Goal: Information Seeking & Learning: Learn about a topic

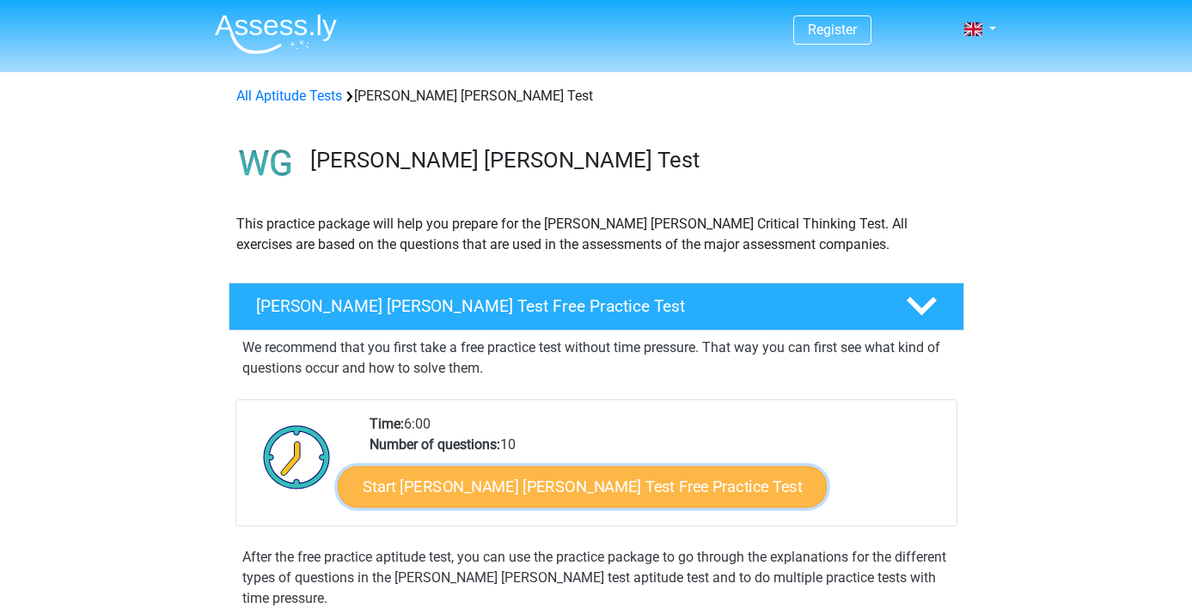
click at [498, 470] on link "Start Watson Glaser Test Free Practice Test" at bounding box center [582, 487] width 489 height 41
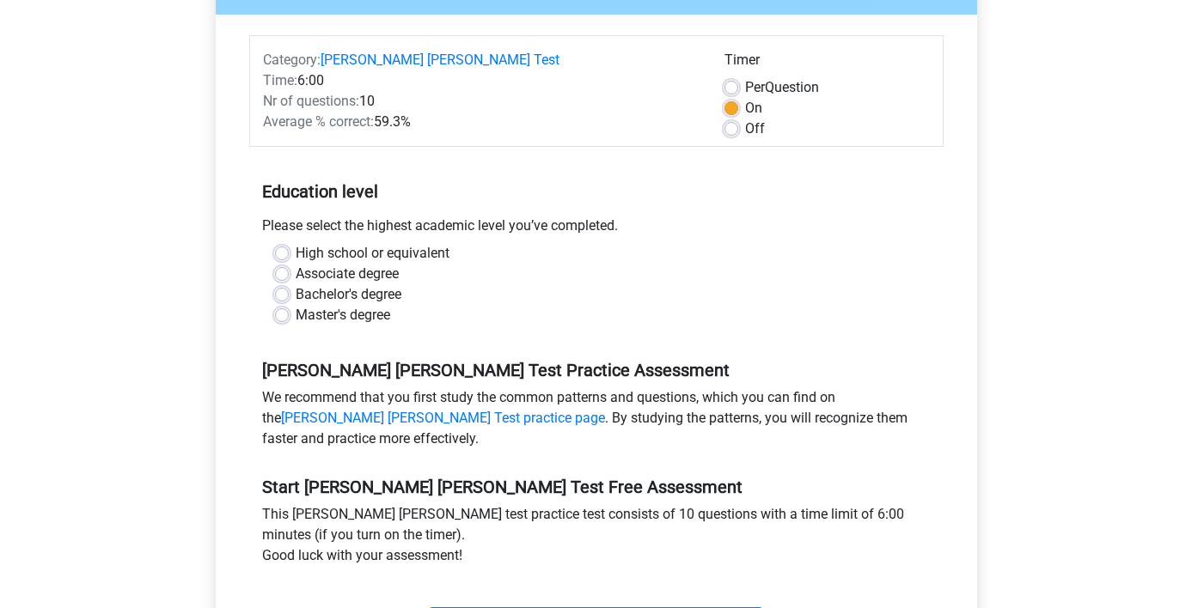
scroll to position [489, 0]
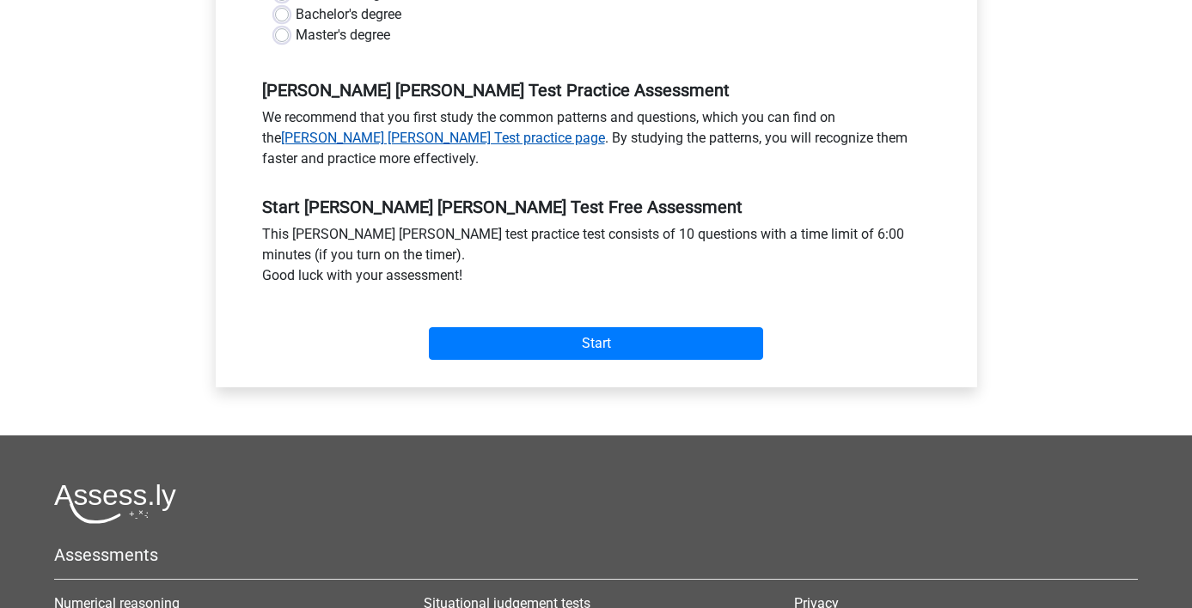
click at [382, 130] on link "Watson Glaser Test practice page" at bounding box center [443, 138] width 324 height 16
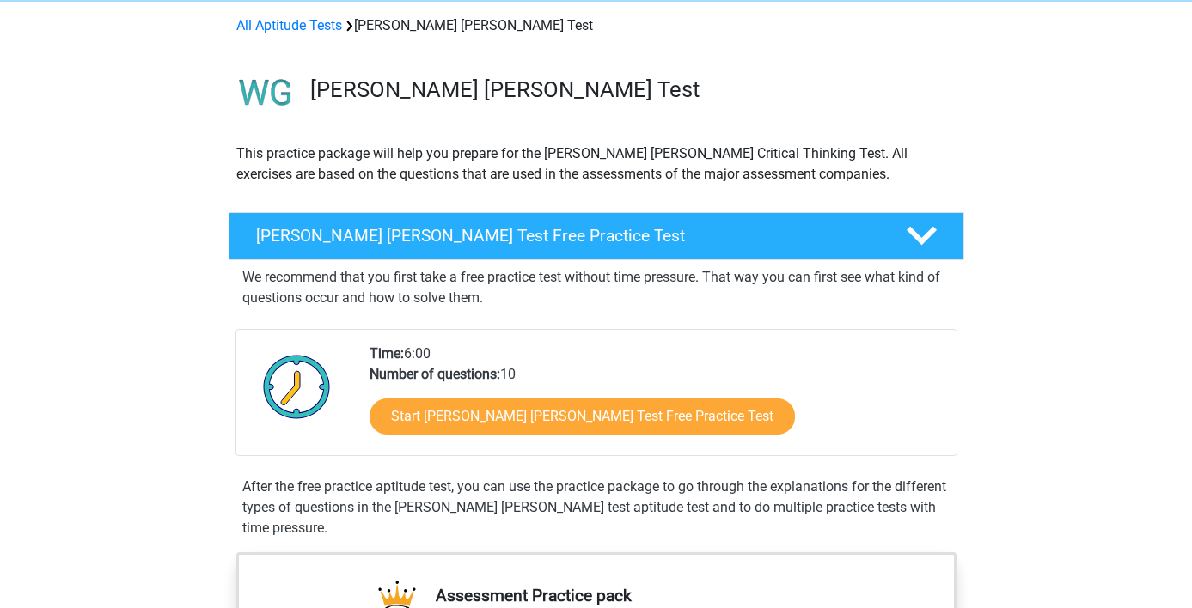
scroll to position [83, 0]
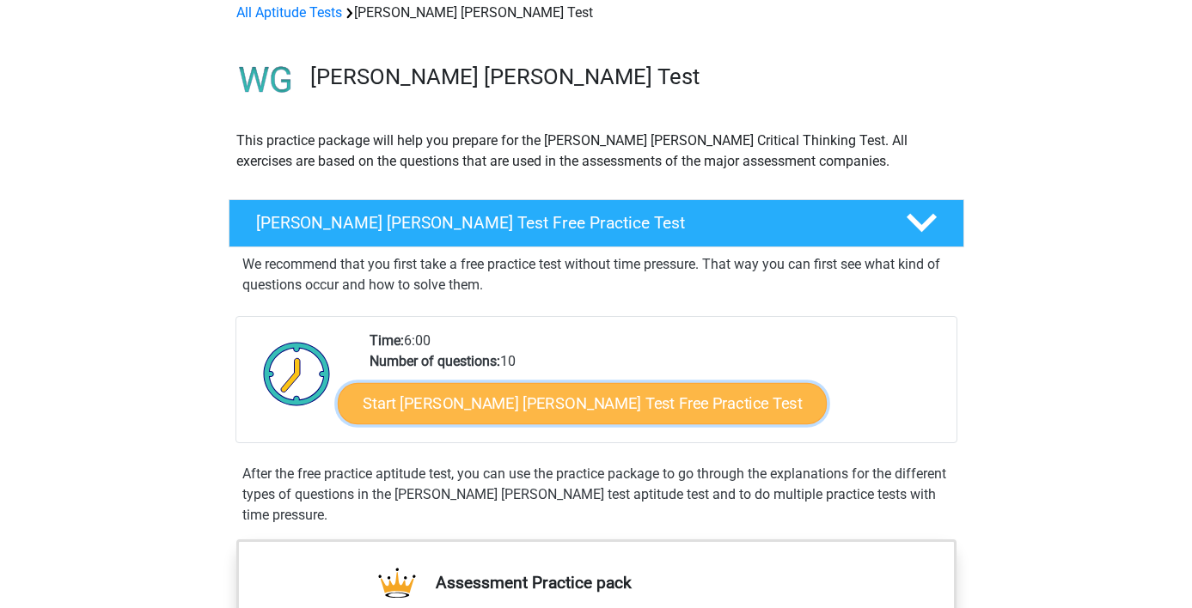
click at [543, 407] on link "Start [PERSON_NAME] [PERSON_NAME] Test Free Practice Test" at bounding box center [582, 403] width 489 height 41
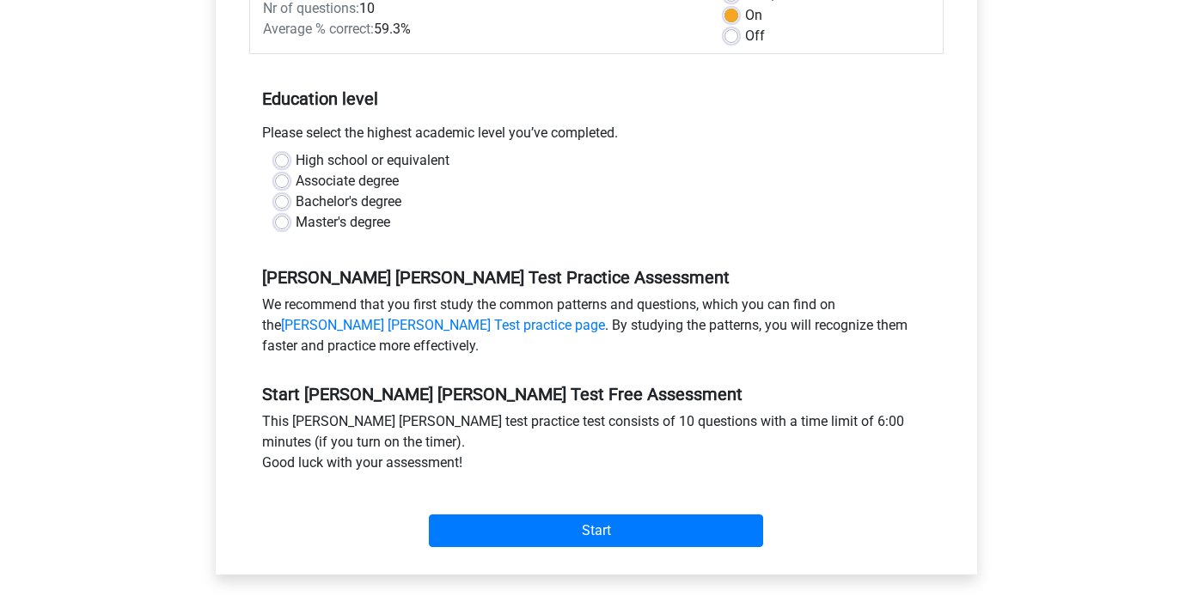
scroll to position [447, 0]
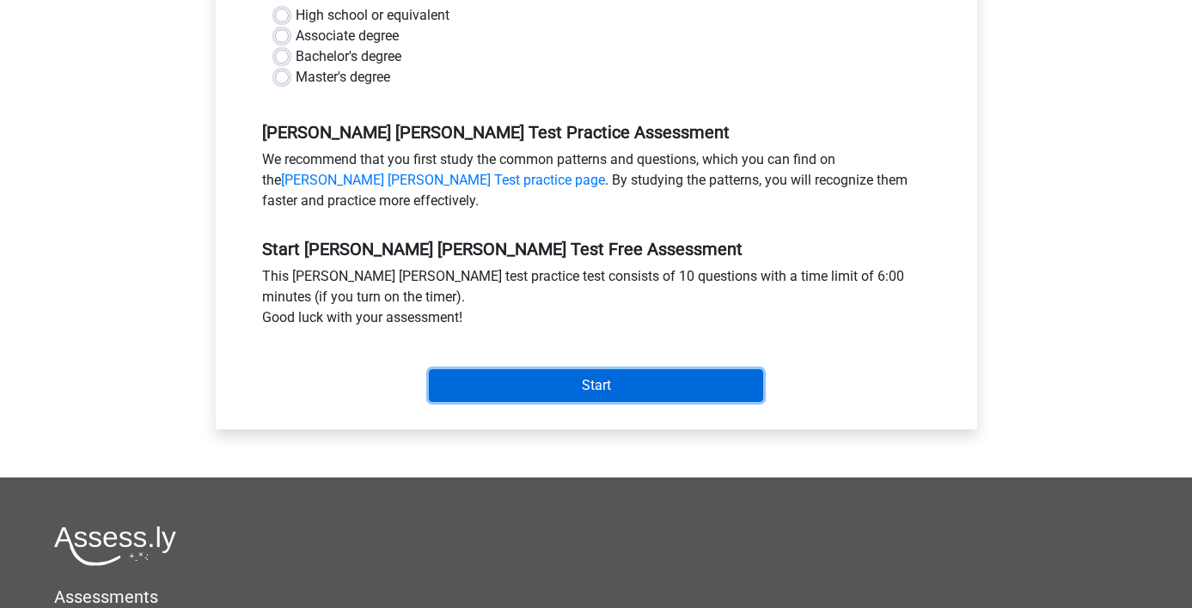
click at [604, 373] on input "Start" at bounding box center [596, 386] width 334 height 33
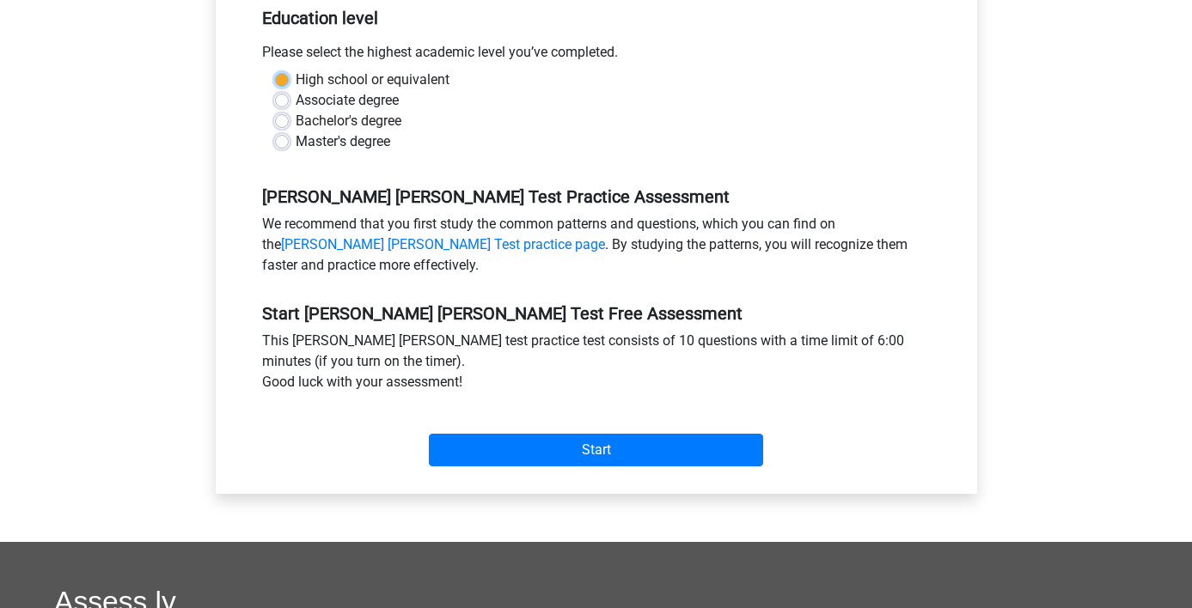
scroll to position [371, 0]
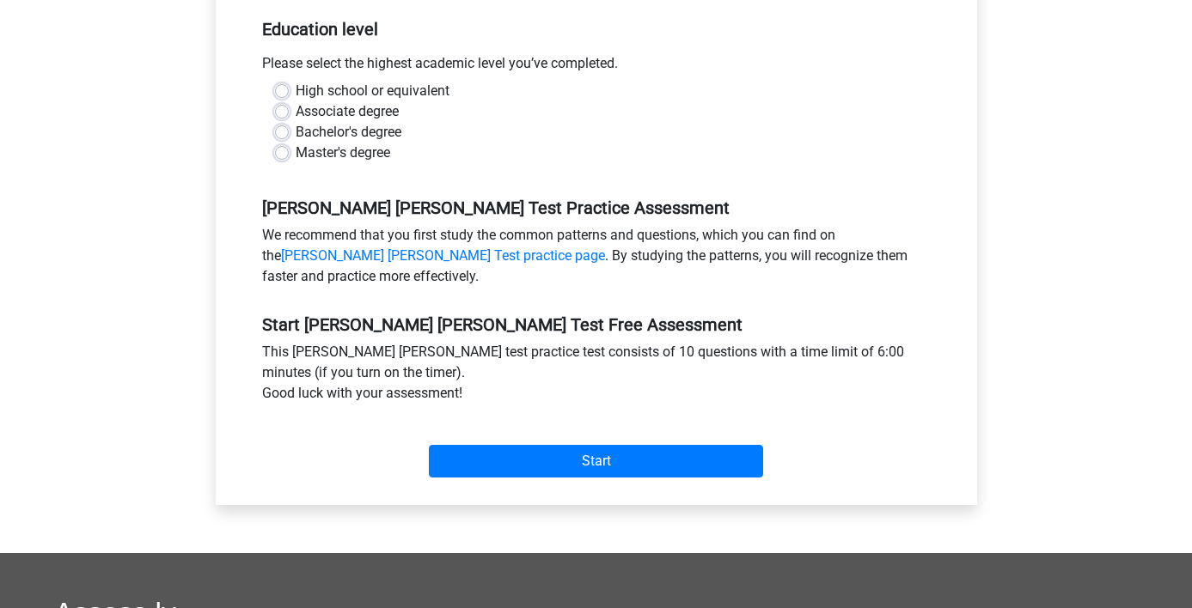
click at [221, 221] on div "Watson Glaser Test Free Practice Test Category: Watson Glaser Test Time: 6:00 N…" at bounding box center [596, 147] width 761 height 715
click at [292, 143] on div "Master's degree" at bounding box center [596, 153] width 643 height 21
click at [296, 143] on label "Master's degree" at bounding box center [343, 153] width 95 height 21
click at [280, 143] on input "Master's degree" at bounding box center [282, 151] width 14 height 17
radio input "true"
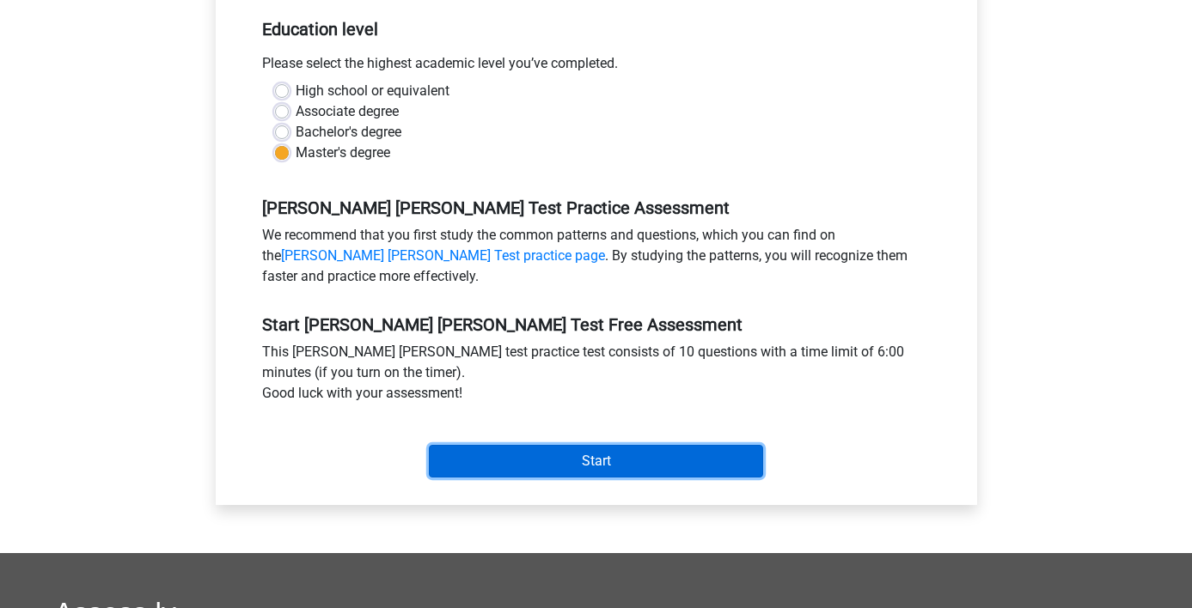
click at [552, 445] on input "Start" at bounding box center [596, 461] width 334 height 33
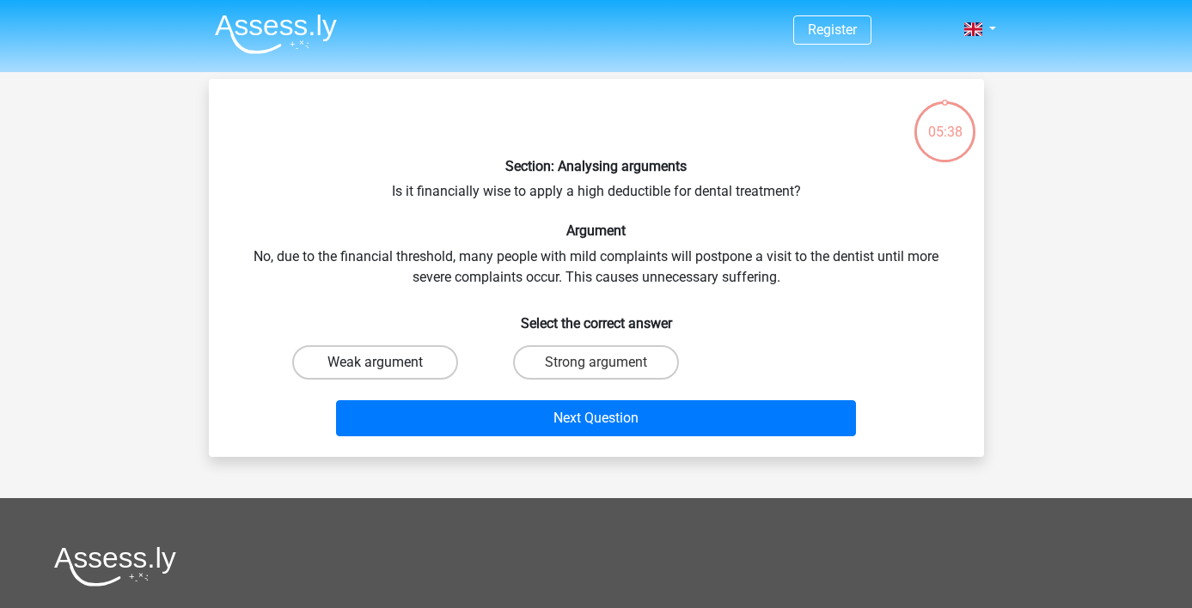
click at [367, 358] on label "Weak argument" at bounding box center [375, 362] width 166 height 34
click at [375, 363] on input "Weak argument" at bounding box center [380, 368] width 11 height 11
radio input "true"
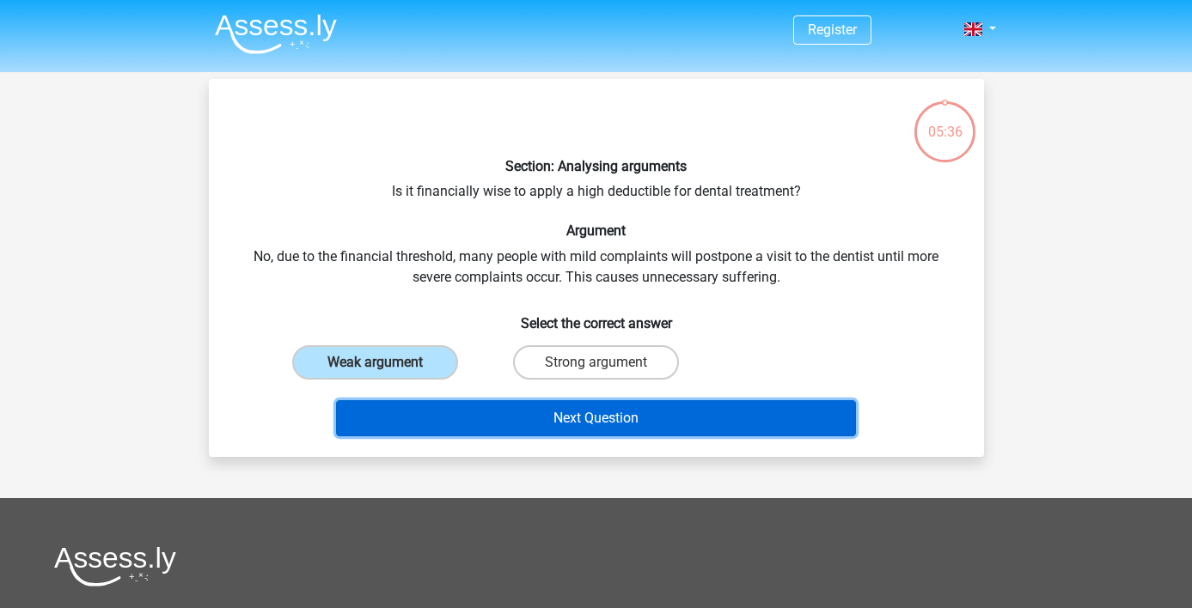
click at [511, 419] on button "Next Question" at bounding box center [596, 419] width 520 height 36
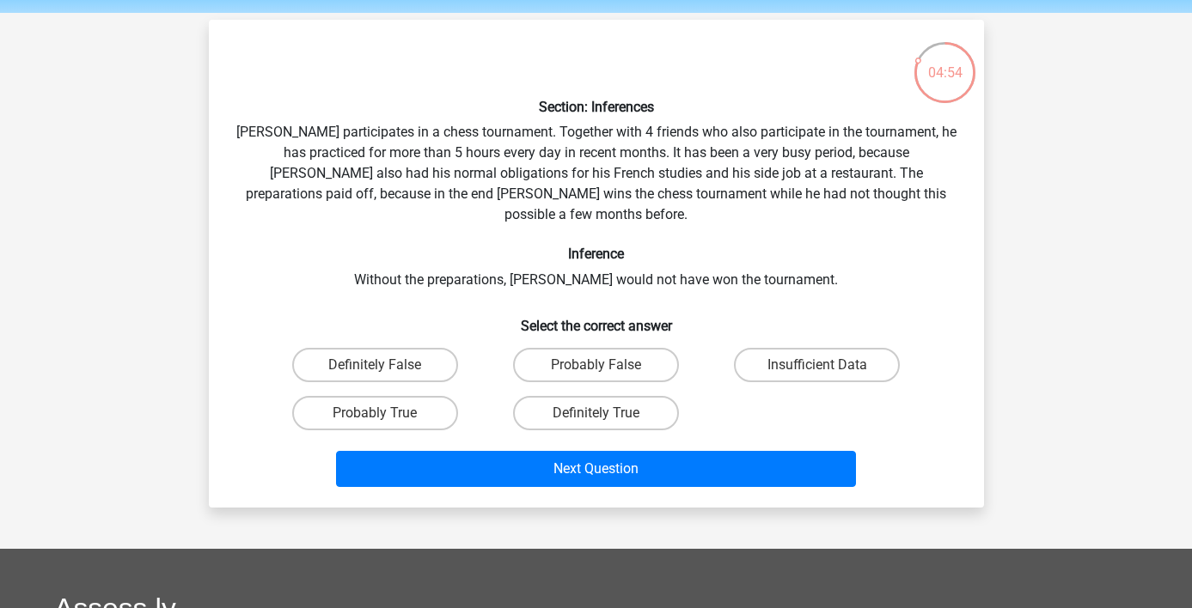
scroll to position [77, 0]
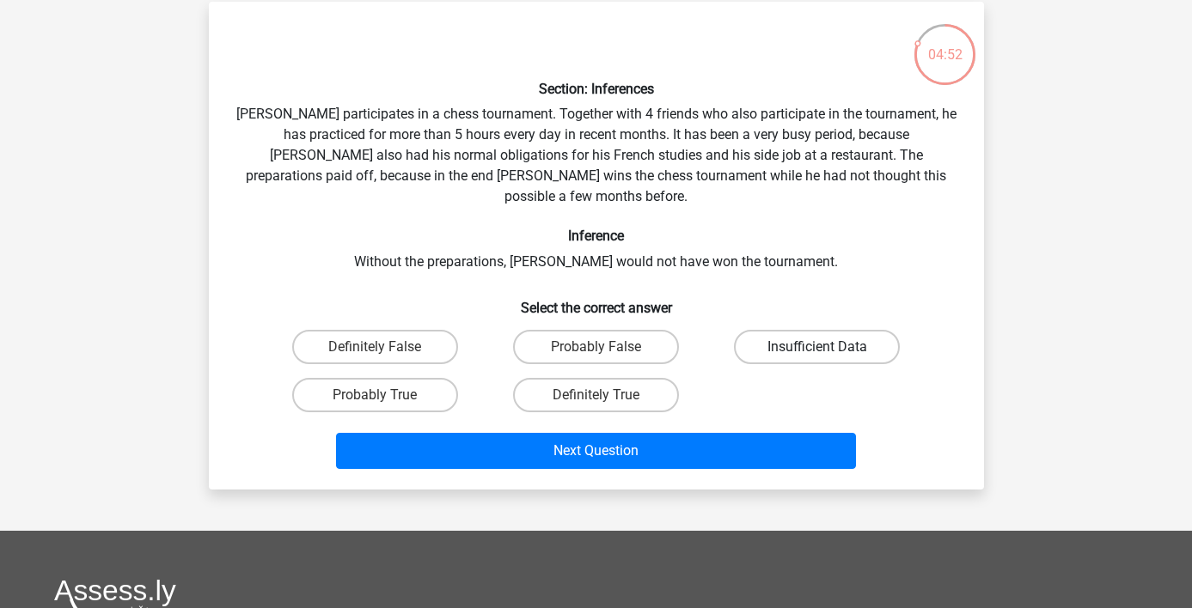
click at [834, 330] on label "Insufficient Data" at bounding box center [817, 347] width 166 height 34
click at [829, 347] on input "Insufficient Data" at bounding box center [822, 352] width 11 height 11
radio input "true"
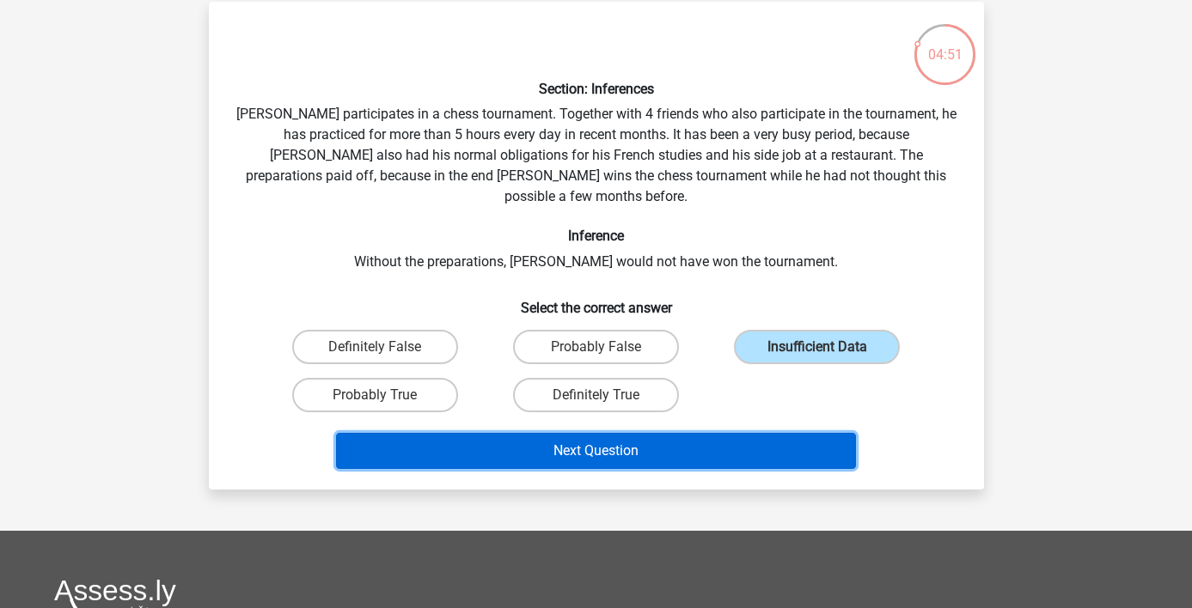
click at [772, 433] on button "Next Question" at bounding box center [596, 451] width 520 height 36
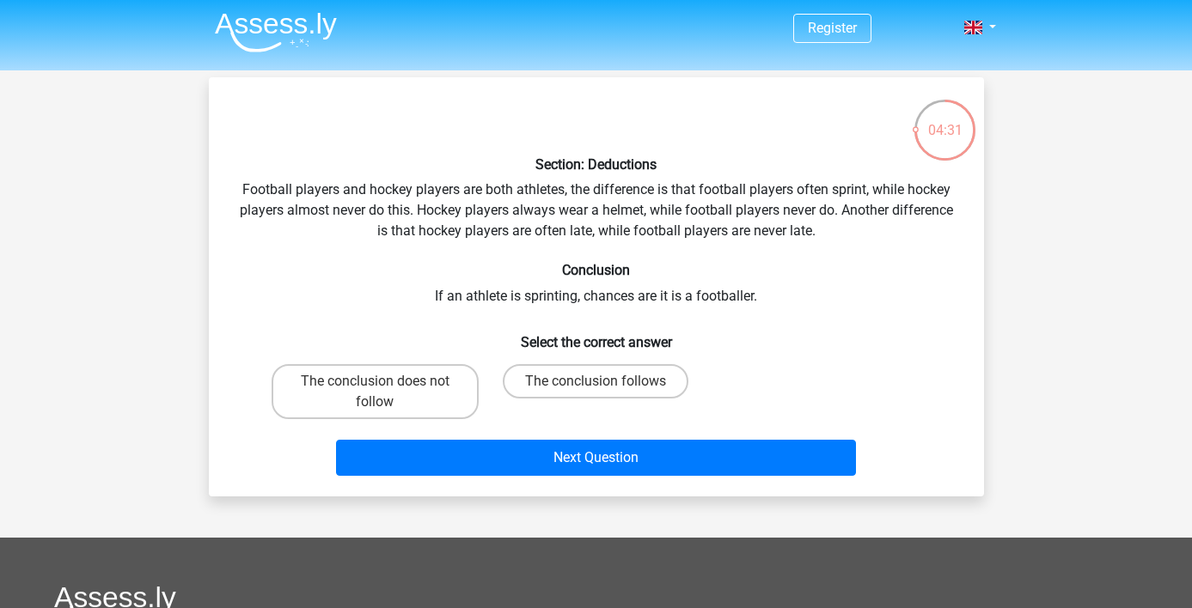
scroll to position [0, 0]
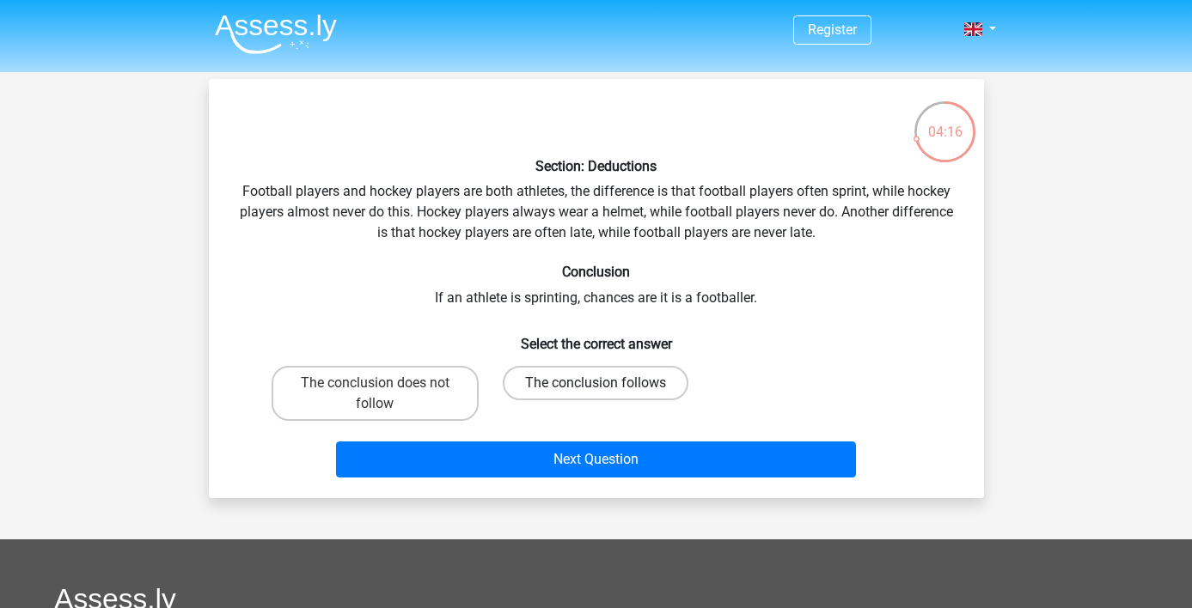
click at [615, 382] on label "The conclusion follows" at bounding box center [596, 383] width 186 height 34
click at [607, 383] on input "The conclusion follows" at bounding box center [601, 388] width 11 height 11
radio input "true"
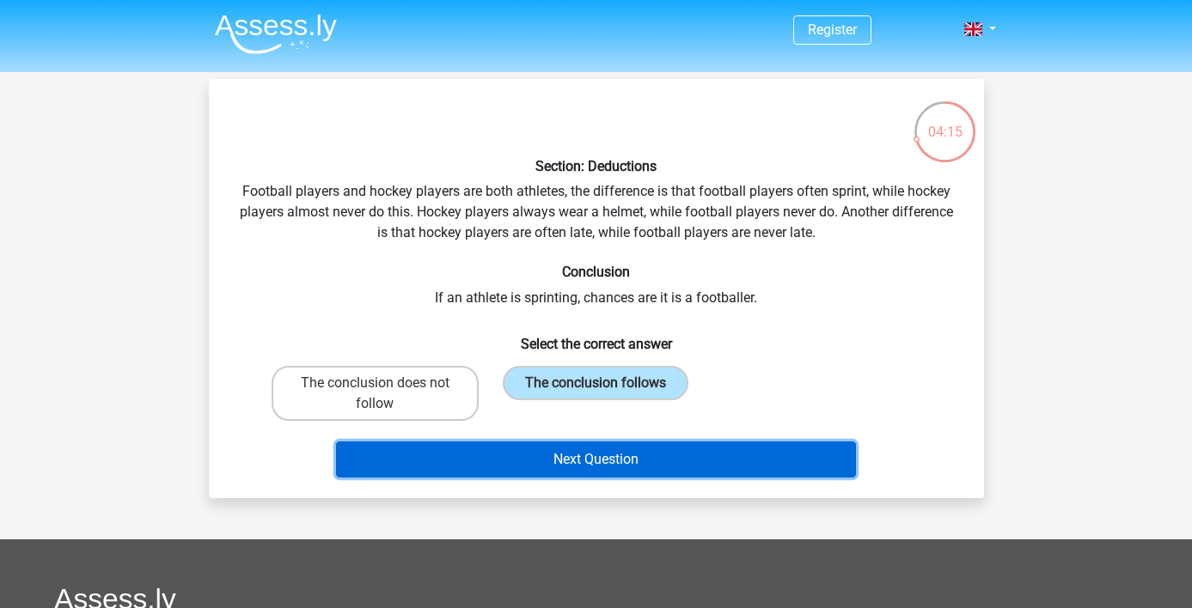
click at [663, 458] on button "Next Question" at bounding box center [596, 460] width 520 height 36
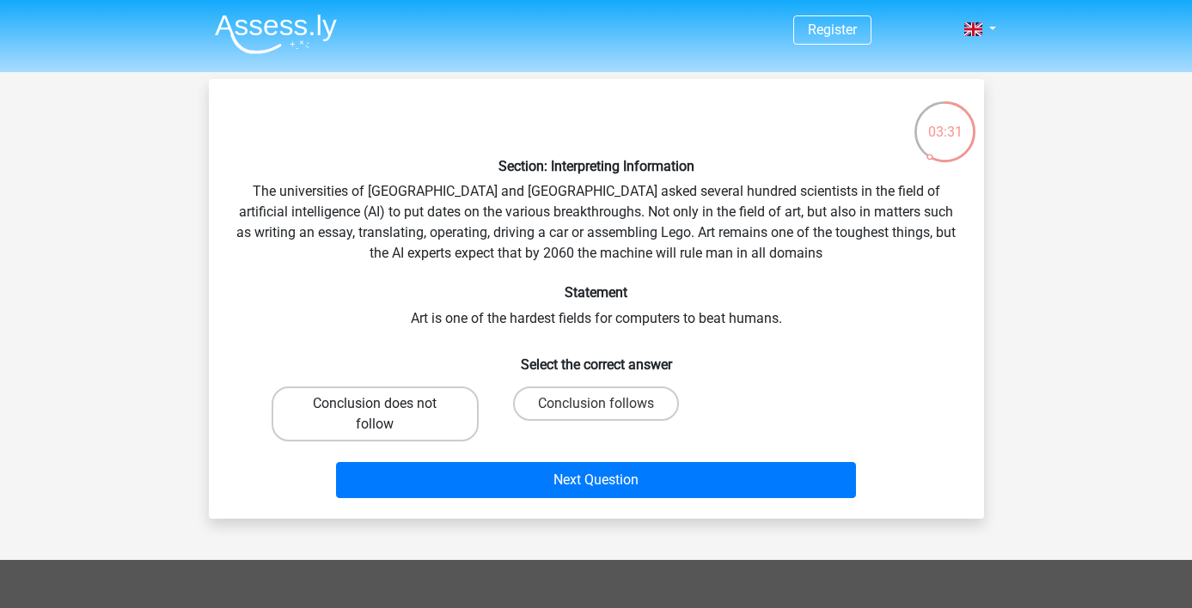
click at [390, 426] on label "Conclusion does not follow" at bounding box center [375, 414] width 207 height 55
click at [386, 415] on input "Conclusion does not follow" at bounding box center [380, 409] width 11 height 11
radio input "true"
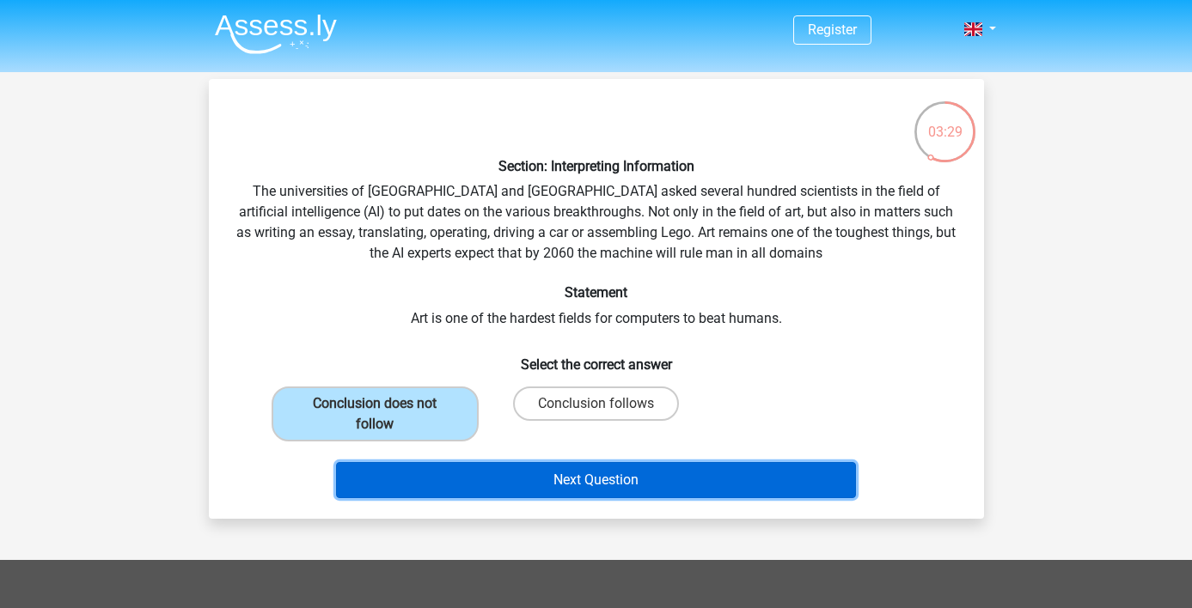
click at [610, 486] on button "Next Question" at bounding box center [596, 480] width 520 height 36
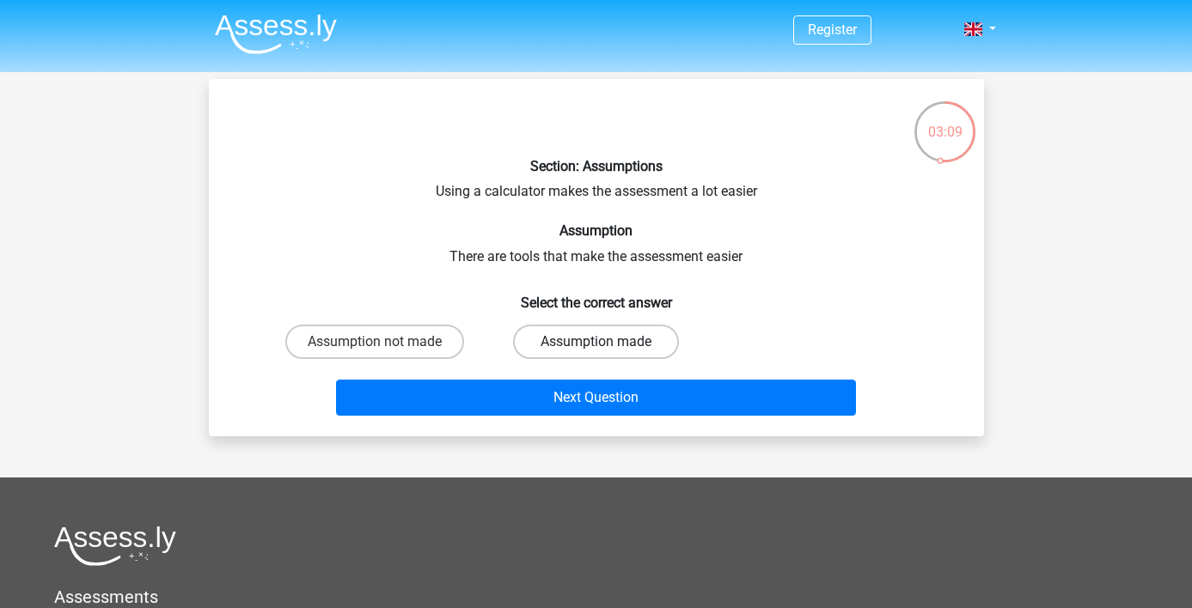
click at [651, 344] on label "Assumption made" at bounding box center [596, 342] width 166 height 34
click at [607, 344] on input "Assumption made" at bounding box center [601, 347] width 11 height 11
radio input "true"
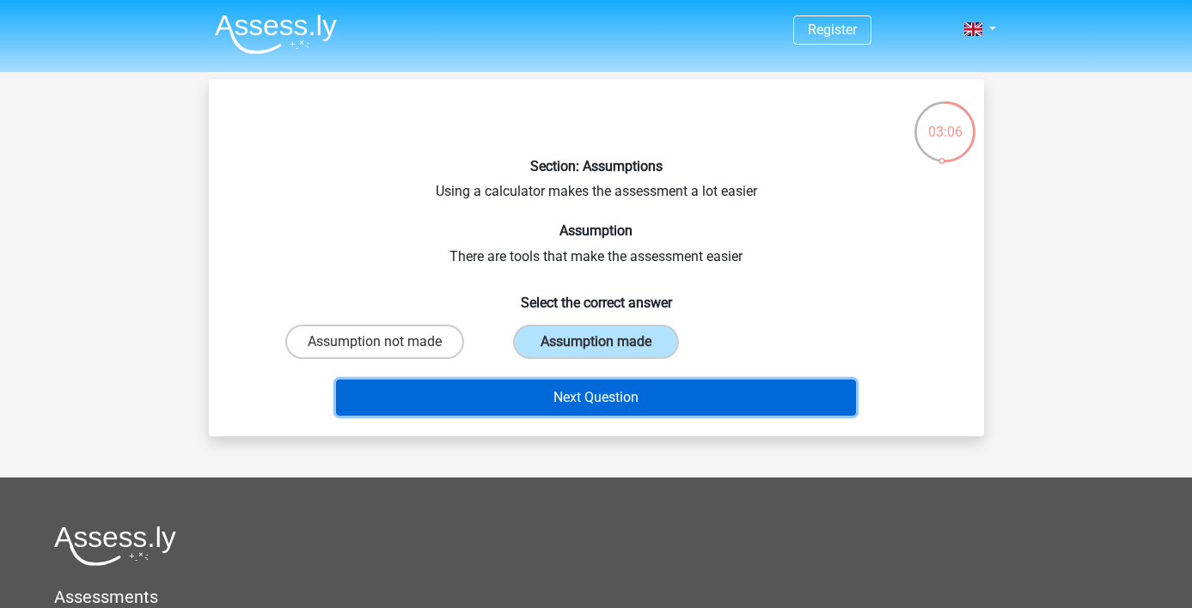
click at [667, 403] on button "Next Question" at bounding box center [596, 398] width 520 height 36
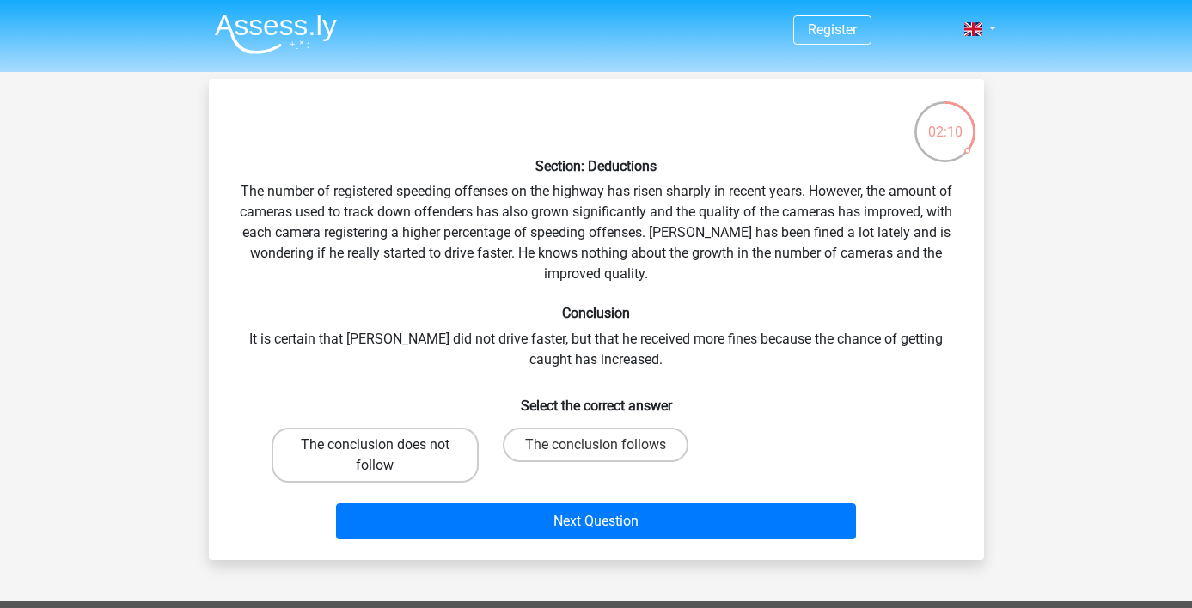
click at [424, 458] on label "The conclusion does not follow" at bounding box center [375, 455] width 207 height 55
click at [386, 456] on input "The conclusion does not follow" at bounding box center [380, 450] width 11 height 11
radio input "true"
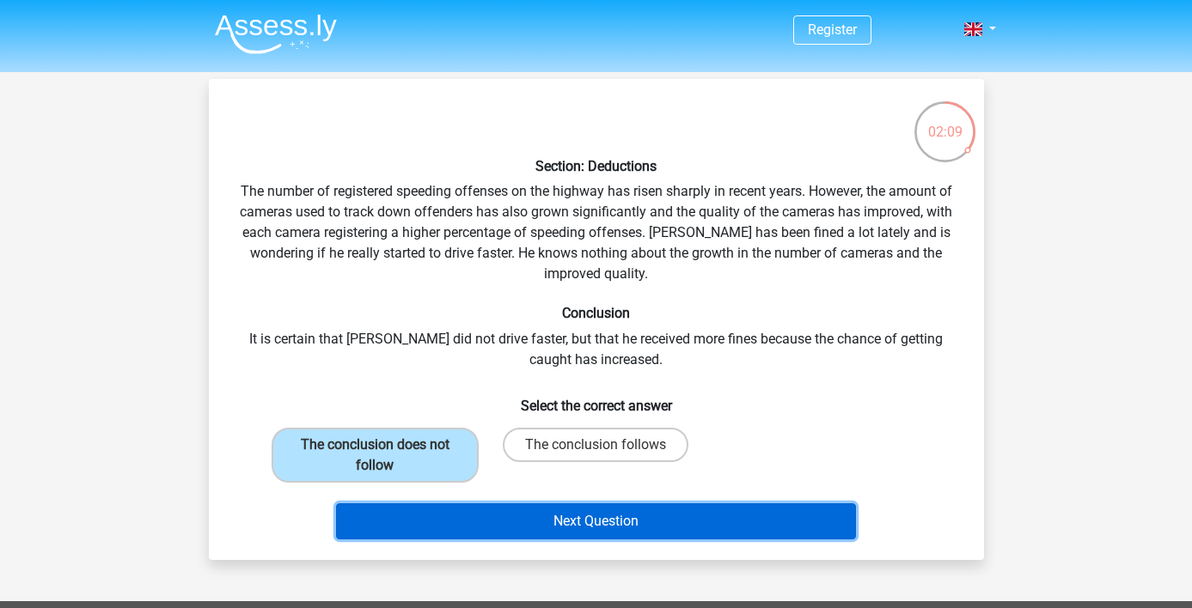
click at [558, 525] on button "Next Question" at bounding box center [596, 522] width 520 height 36
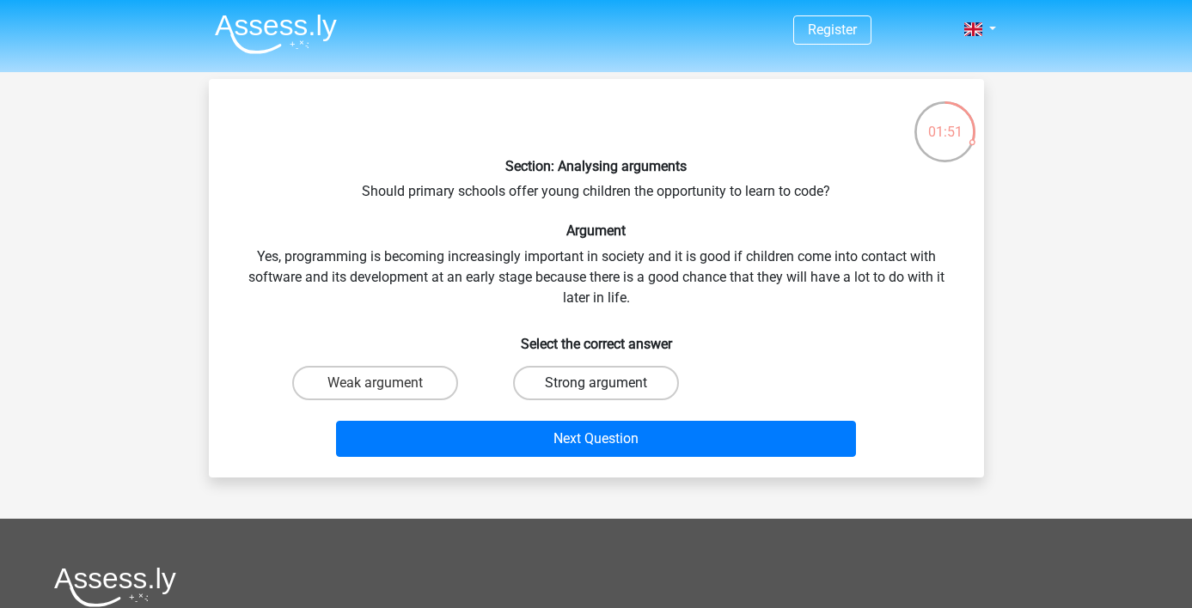
click at [589, 380] on label "Strong argument" at bounding box center [596, 383] width 166 height 34
click at [596, 383] on input "Strong argument" at bounding box center [601, 388] width 11 height 11
radio input "true"
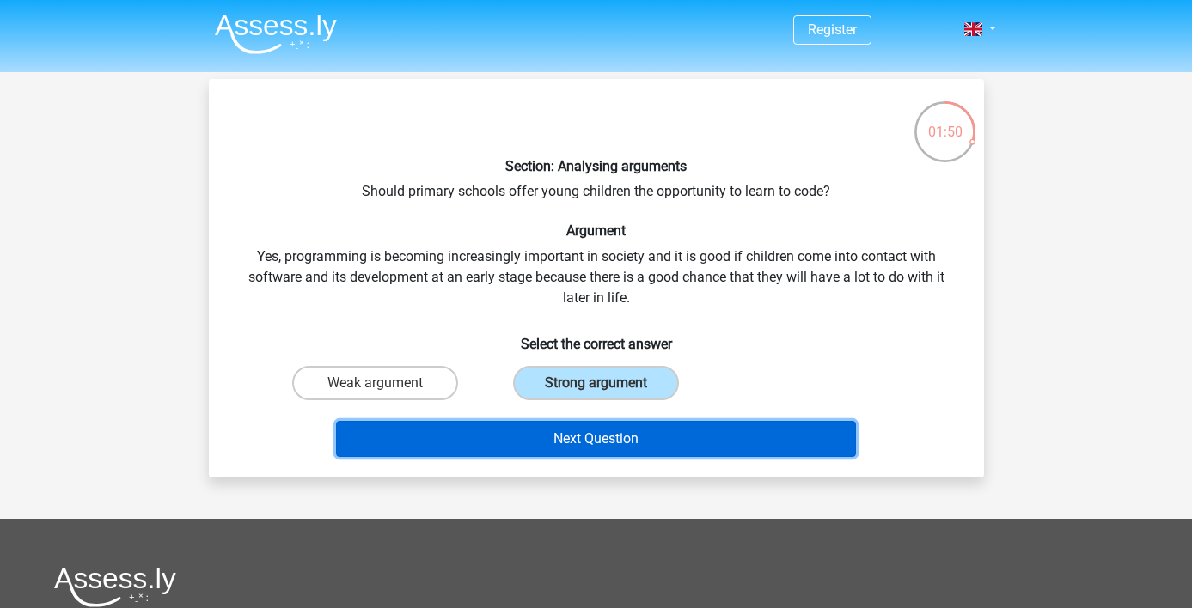
click at [617, 447] on button "Next Question" at bounding box center [596, 439] width 520 height 36
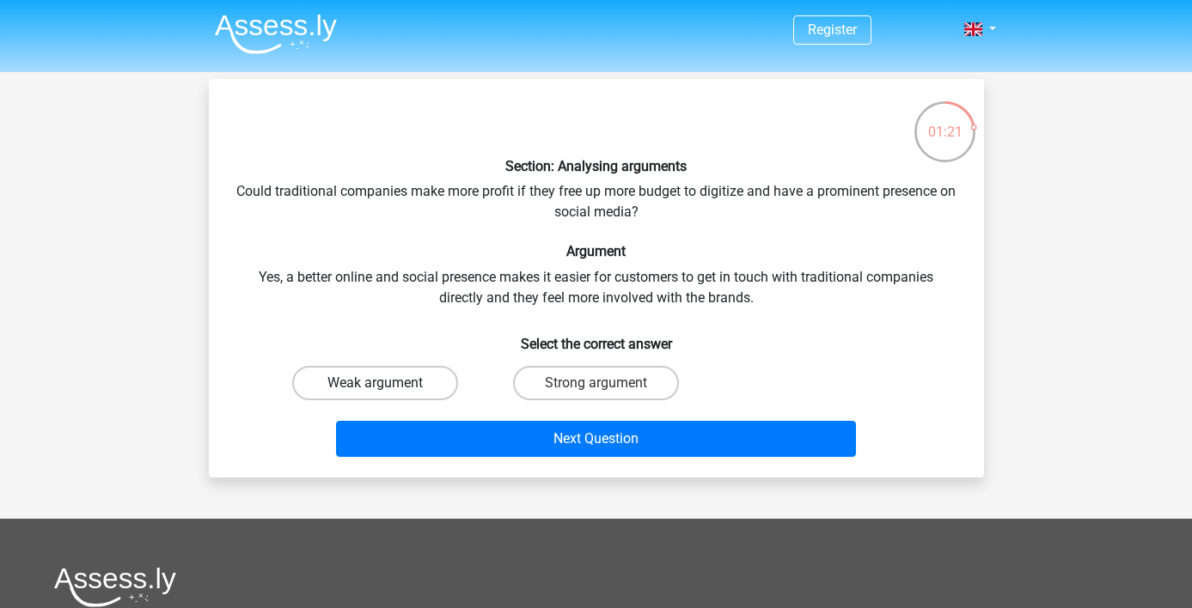
click at [410, 391] on label "Weak argument" at bounding box center [375, 383] width 166 height 34
click at [386, 391] on input "Weak argument" at bounding box center [380, 388] width 11 height 11
radio input "true"
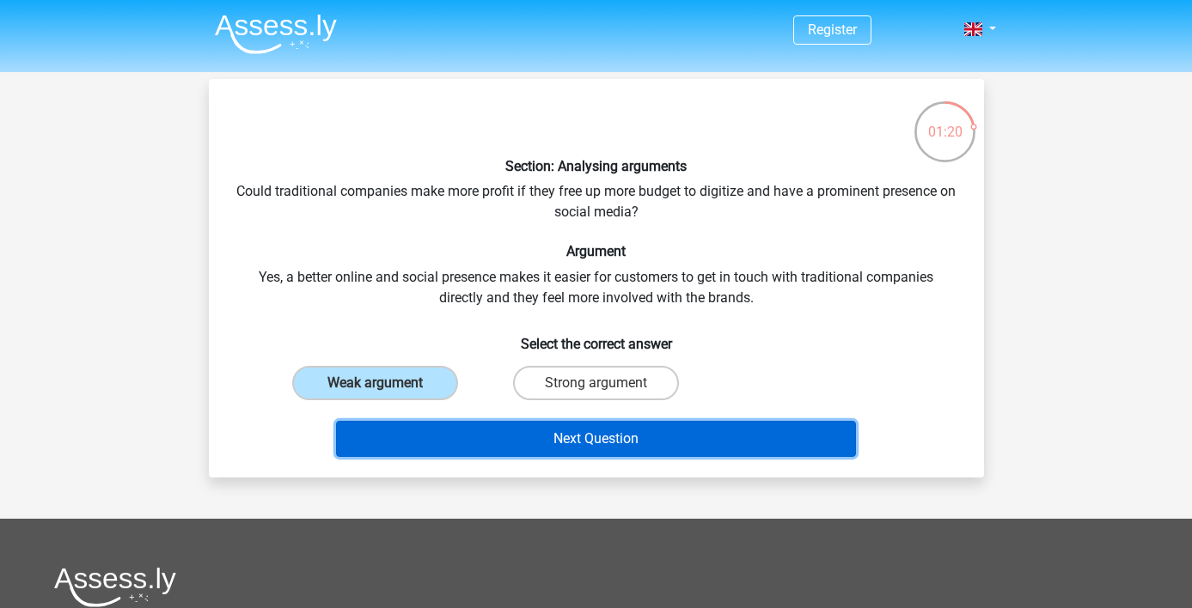
click at [529, 438] on button "Next Question" at bounding box center [596, 439] width 520 height 36
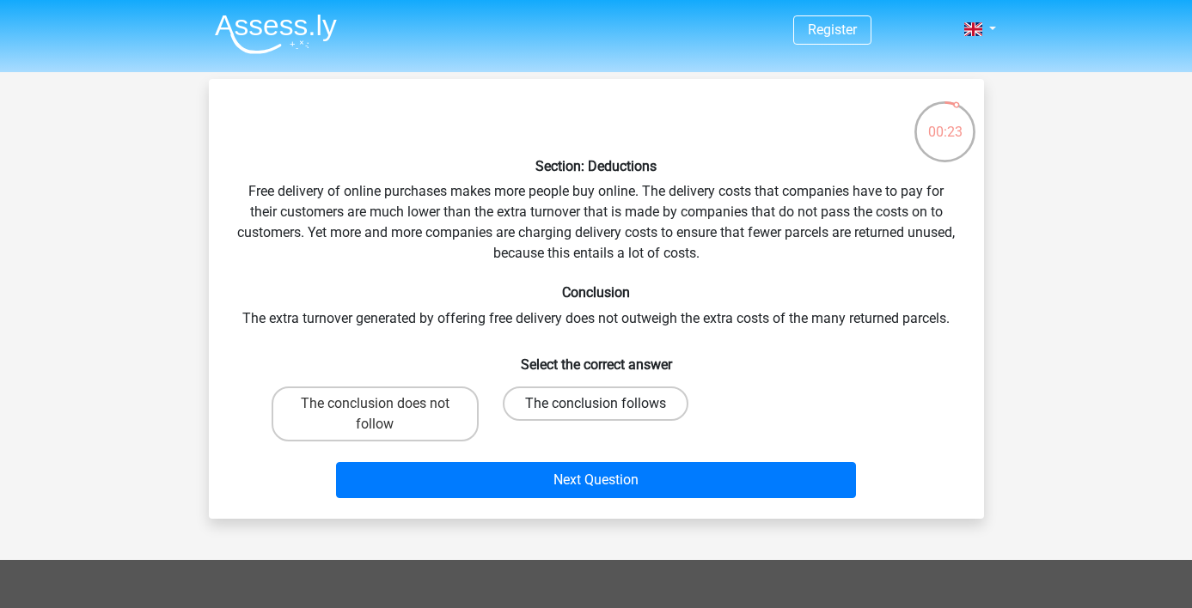
click at [625, 392] on label "The conclusion follows" at bounding box center [596, 404] width 186 height 34
click at [607, 404] on input "The conclusion follows" at bounding box center [601, 409] width 11 height 11
radio input "true"
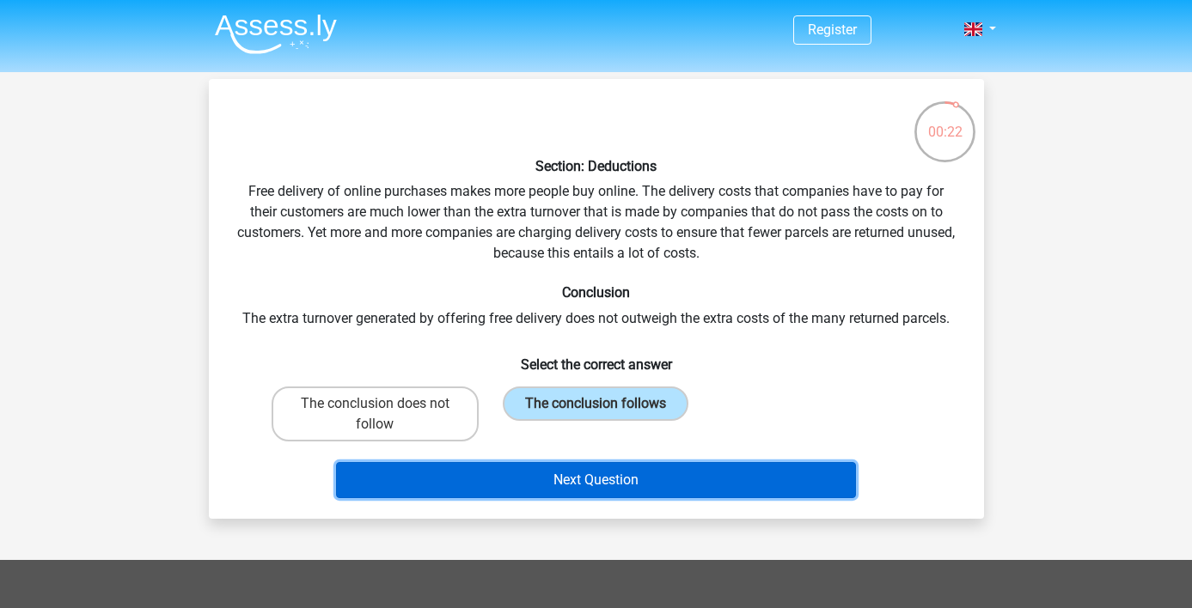
click at [663, 480] on button "Next Question" at bounding box center [596, 480] width 520 height 36
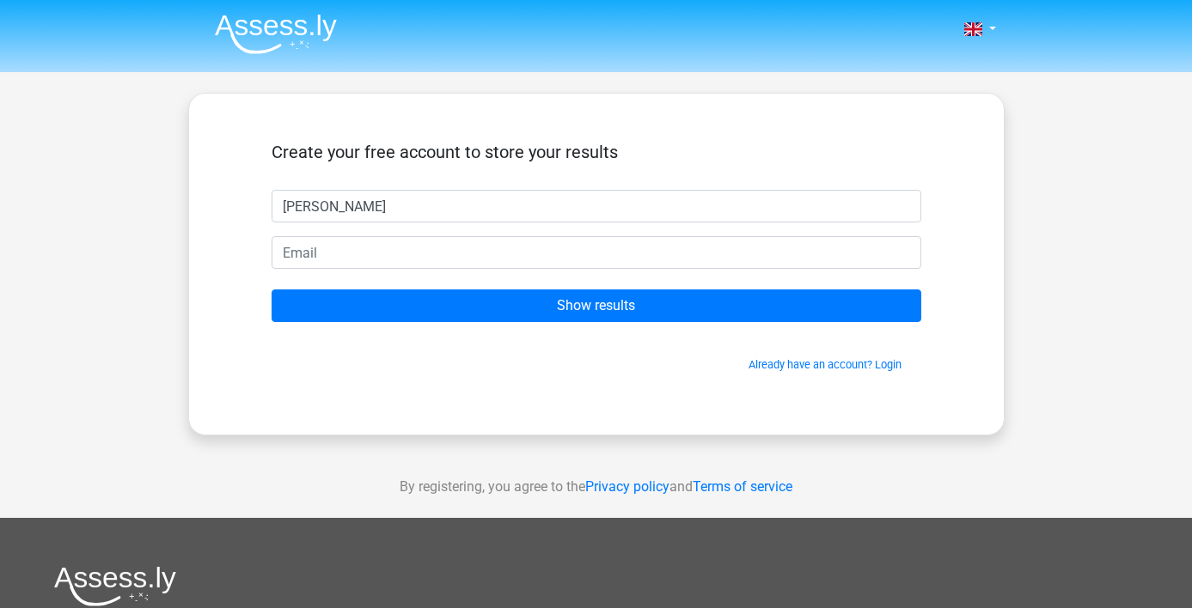
type input "[PERSON_NAME]"
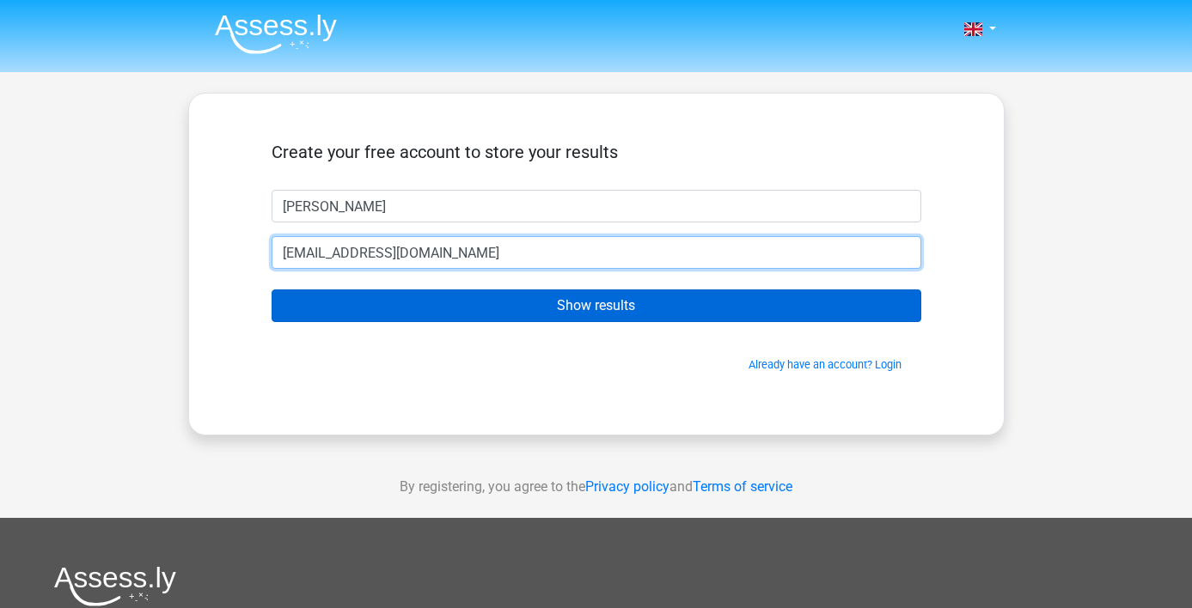
type input "[EMAIL_ADDRESS][DOMAIN_NAME]"
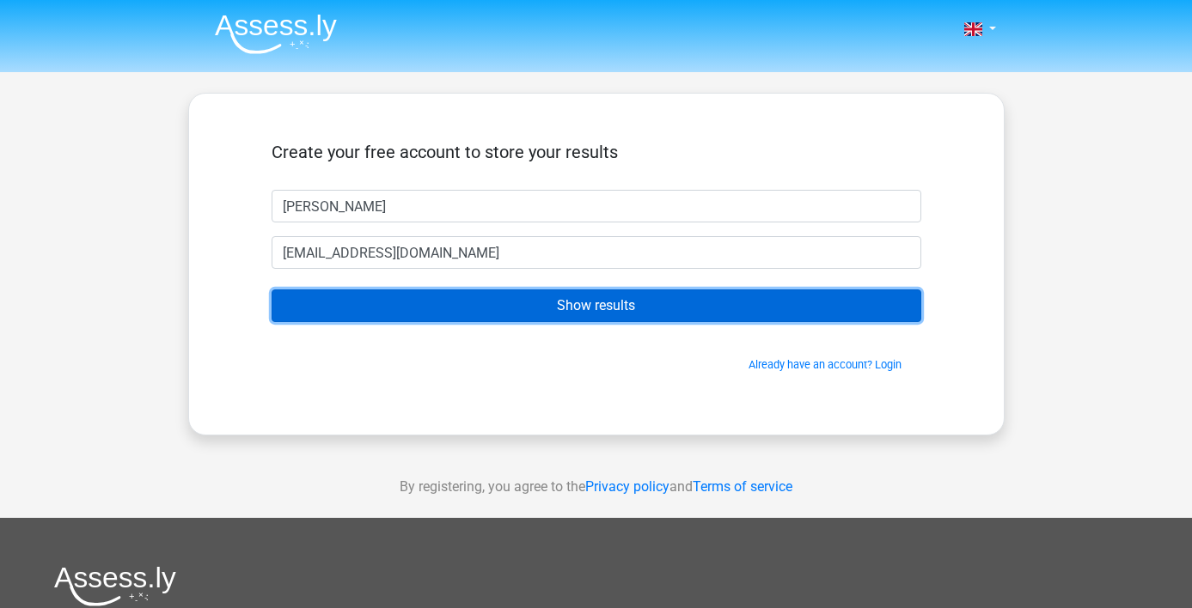
click at [746, 316] on input "Show results" at bounding box center [597, 306] width 650 height 33
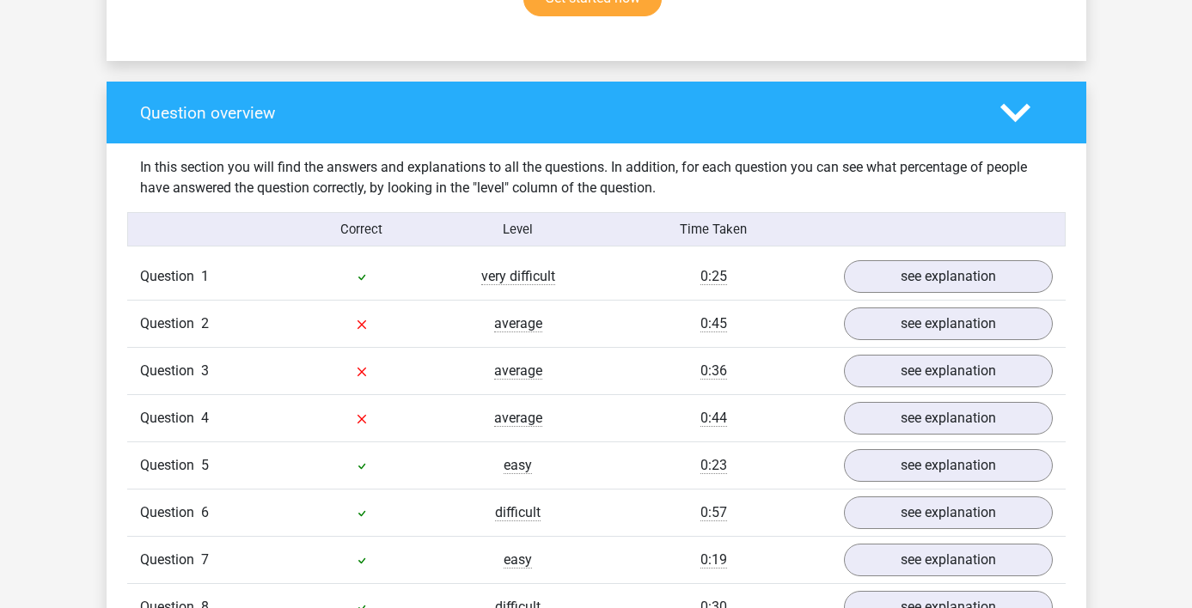
scroll to position [1275, 0]
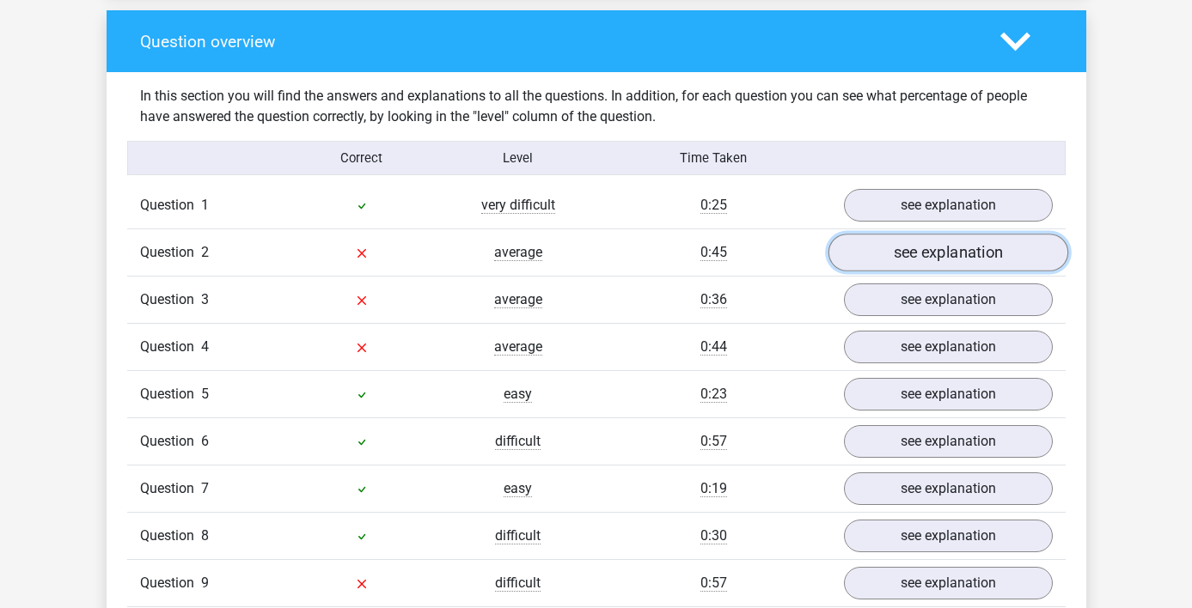
click at [902, 247] on link "see explanation" at bounding box center [948, 254] width 240 height 38
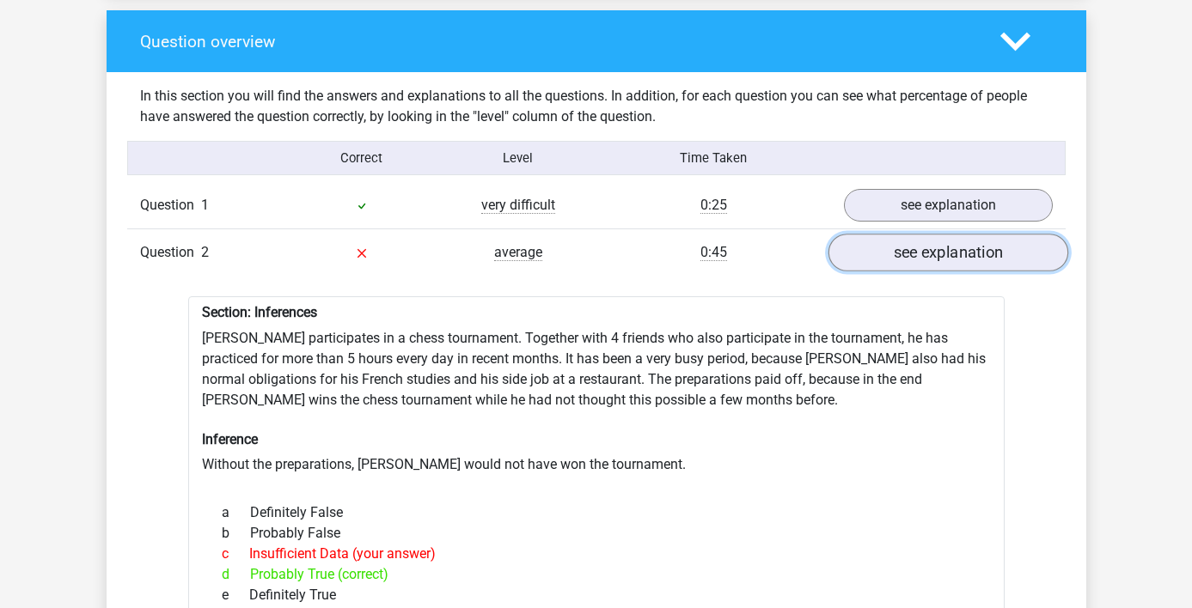
click at [957, 241] on link "see explanation" at bounding box center [948, 254] width 240 height 38
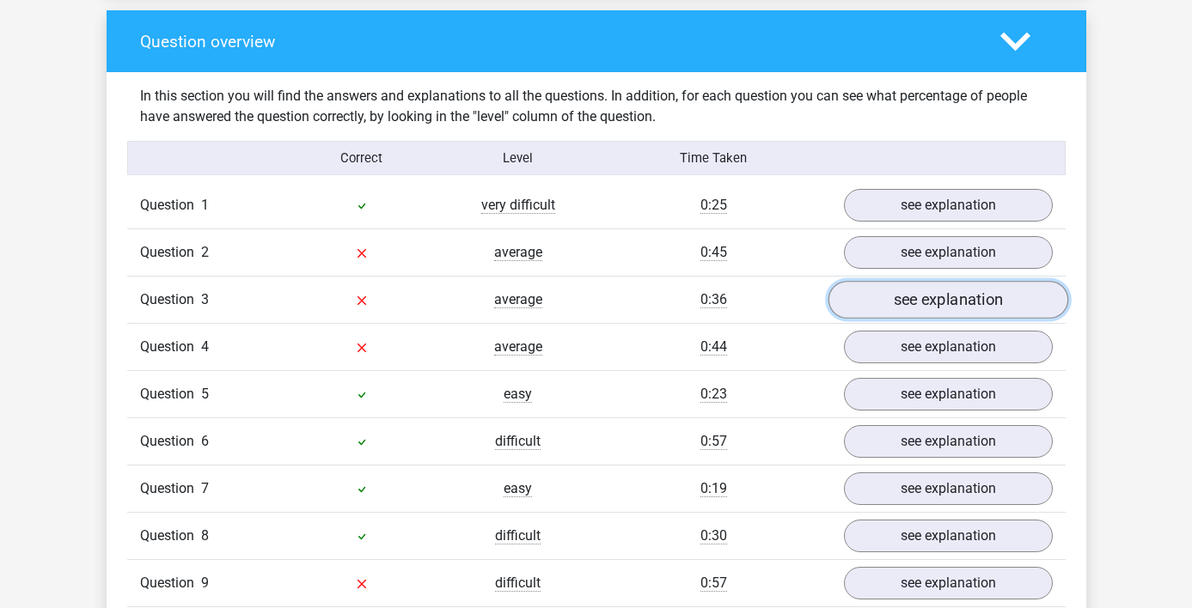
click at [1002, 302] on link "see explanation" at bounding box center [948, 301] width 240 height 38
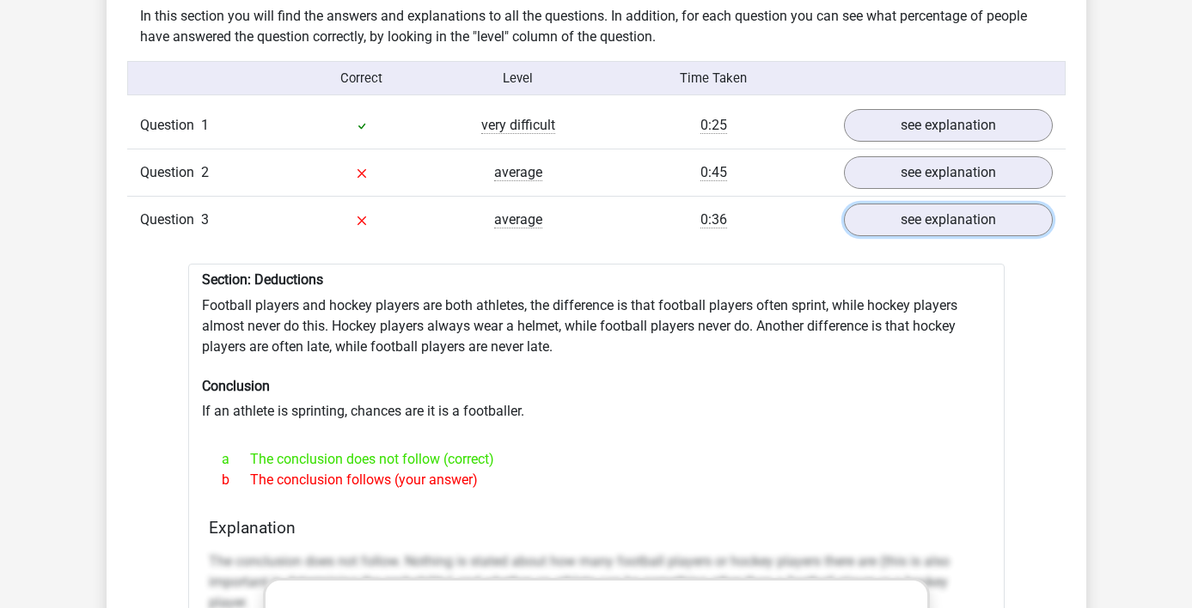
scroll to position [1431, 0]
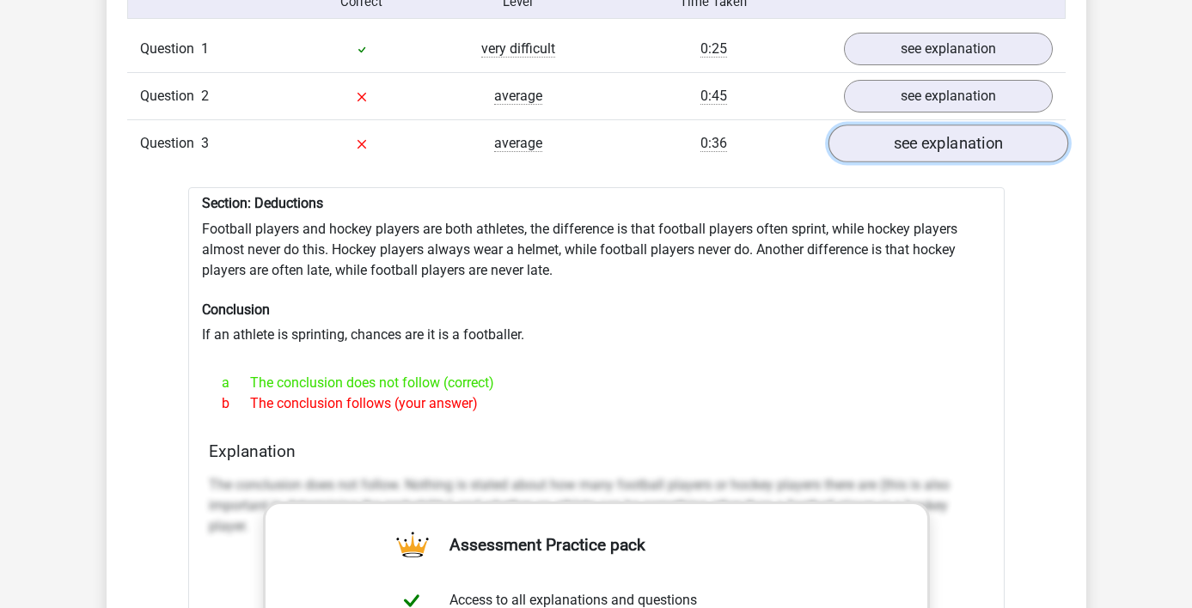
click at [980, 144] on link "see explanation" at bounding box center [948, 144] width 240 height 38
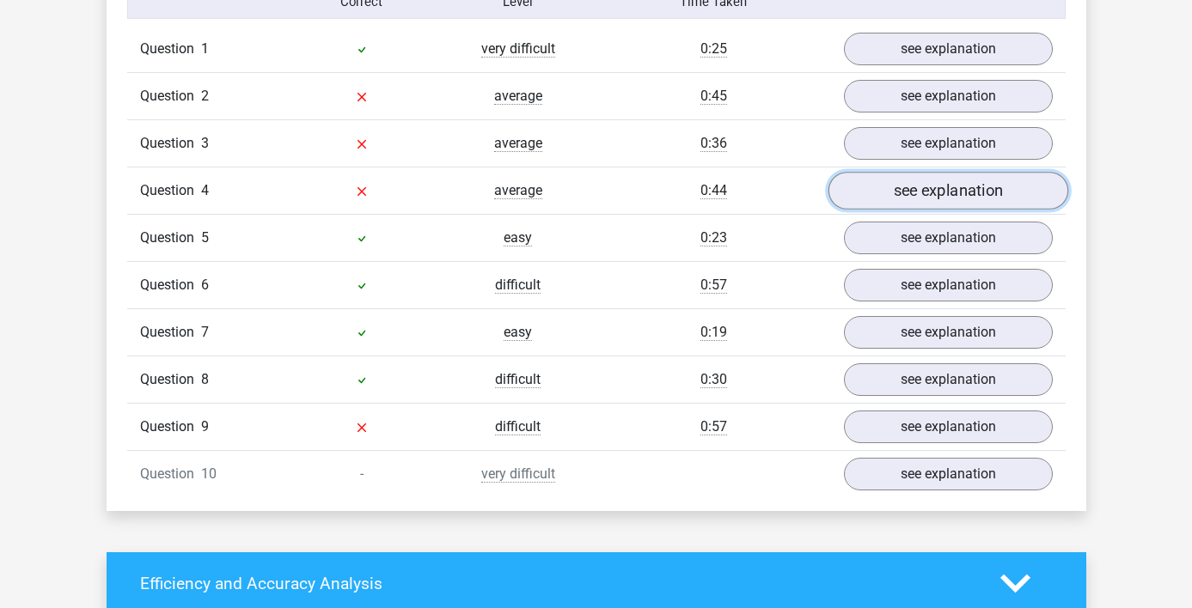
click at [985, 174] on link "see explanation" at bounding box center [948, 192] width 240 height 38
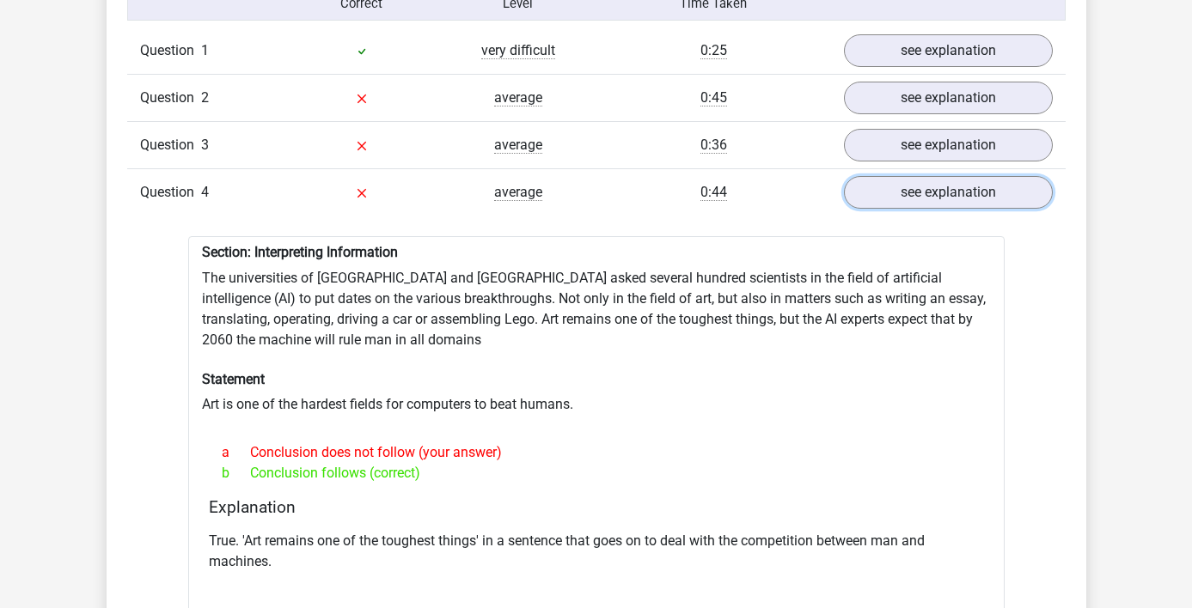
scroll to position [1375, 0]
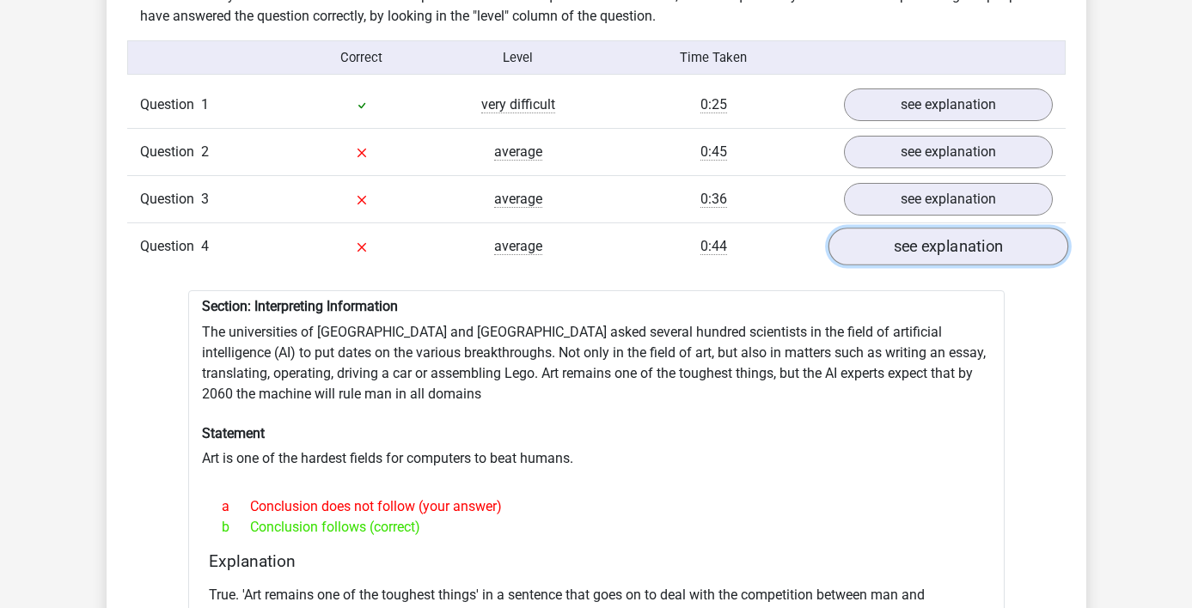
click at [887, 233] on link "see explanation" at bounding box center [948, 248] width 240 height 38
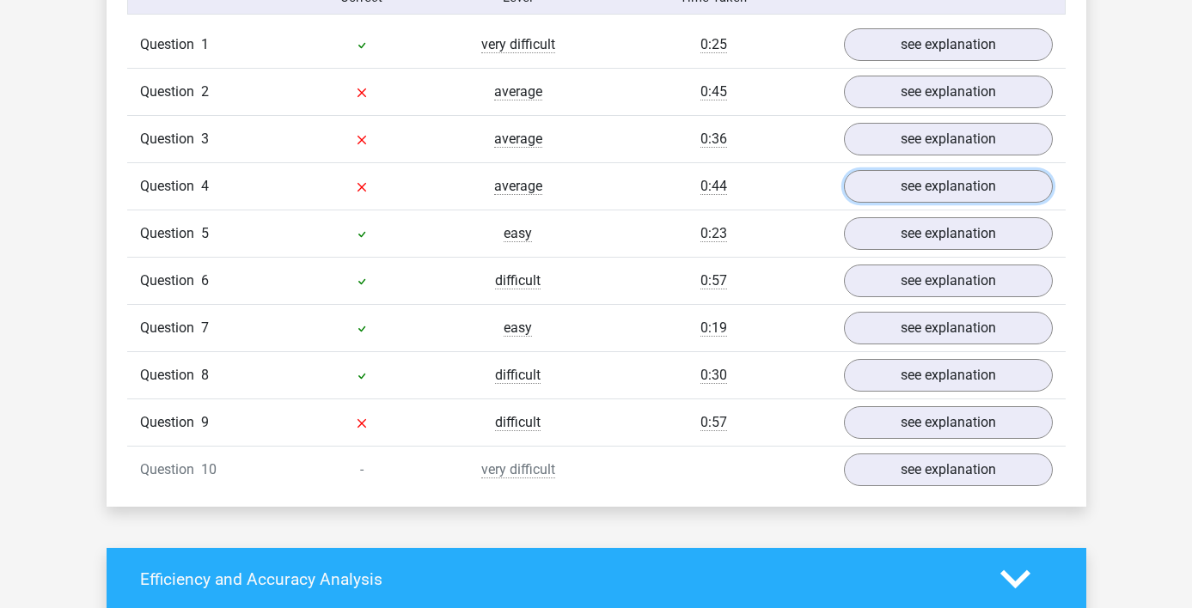
scroll to position [1436, 0]
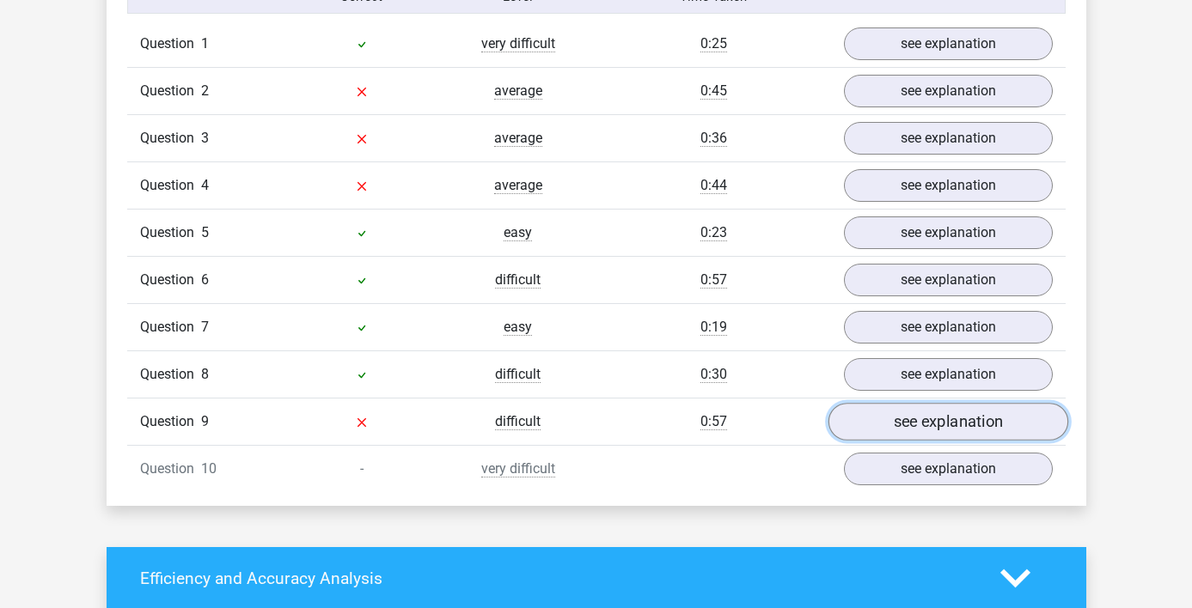
click at [999, 407] on link "see explanation" at bounding box center [948, 423] width 240 height 38
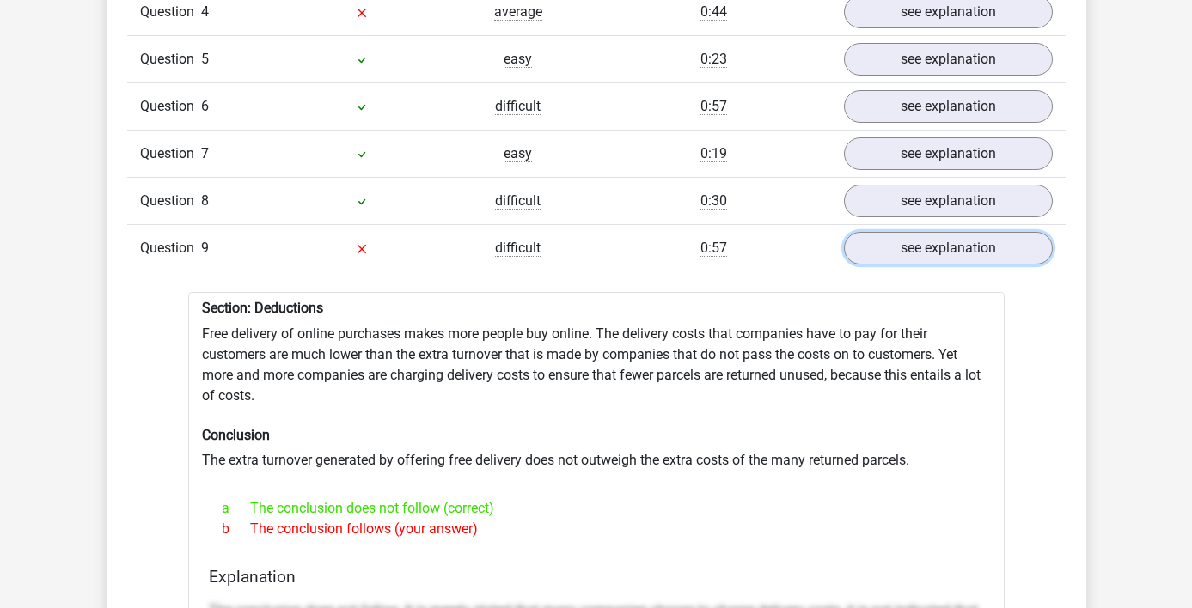
scroll to position [1654, 0]
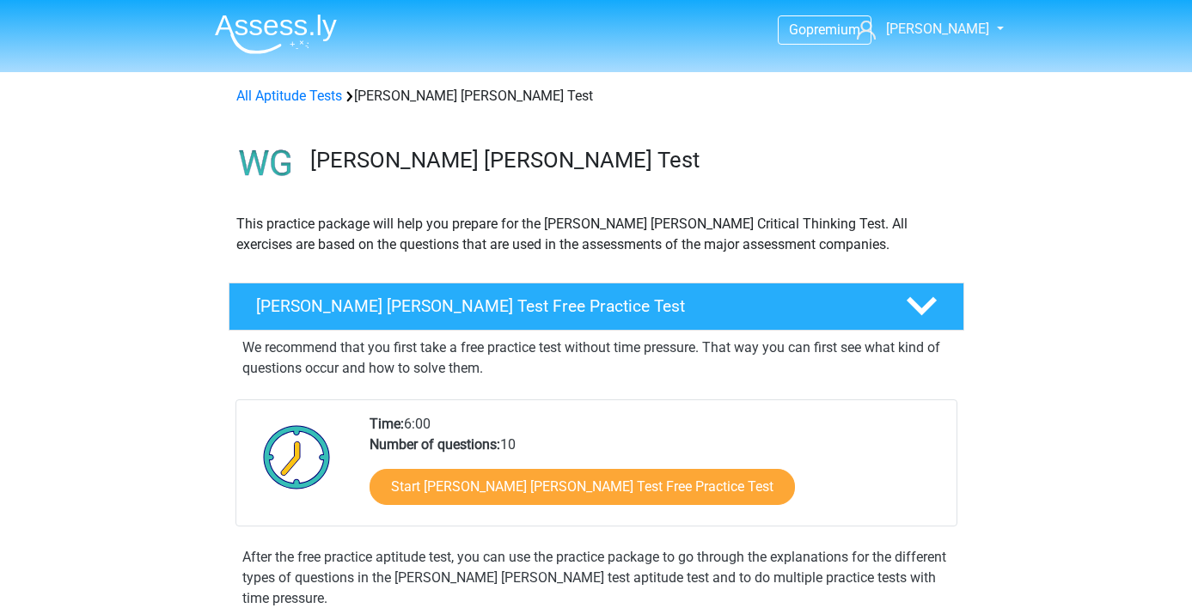
scroll to position [83, 0]
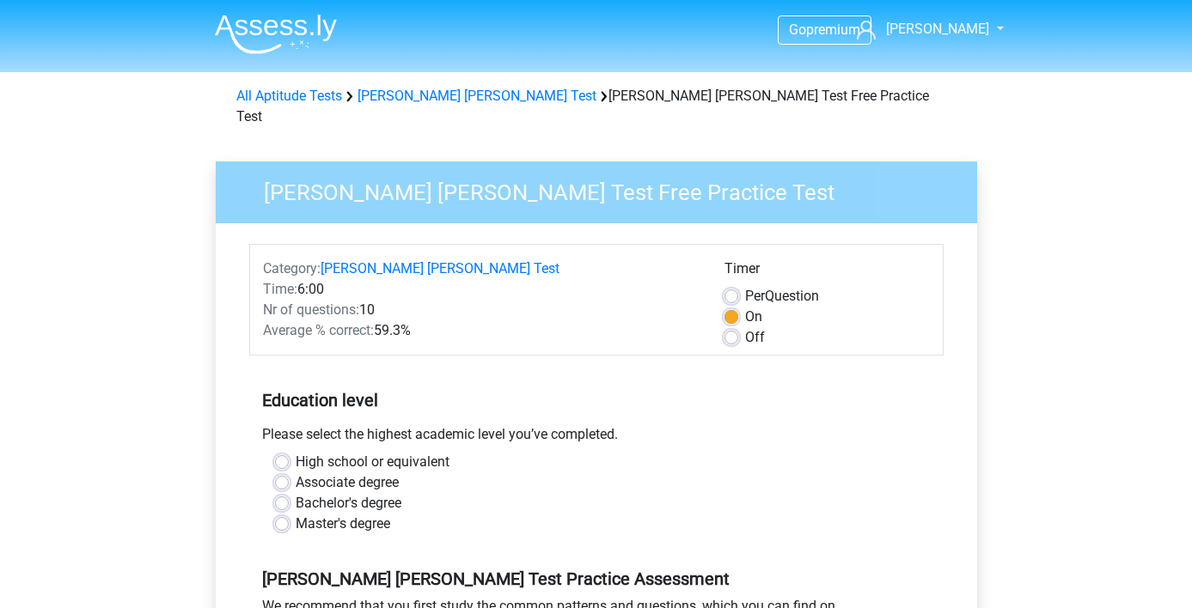
scroll to position [489, 0]
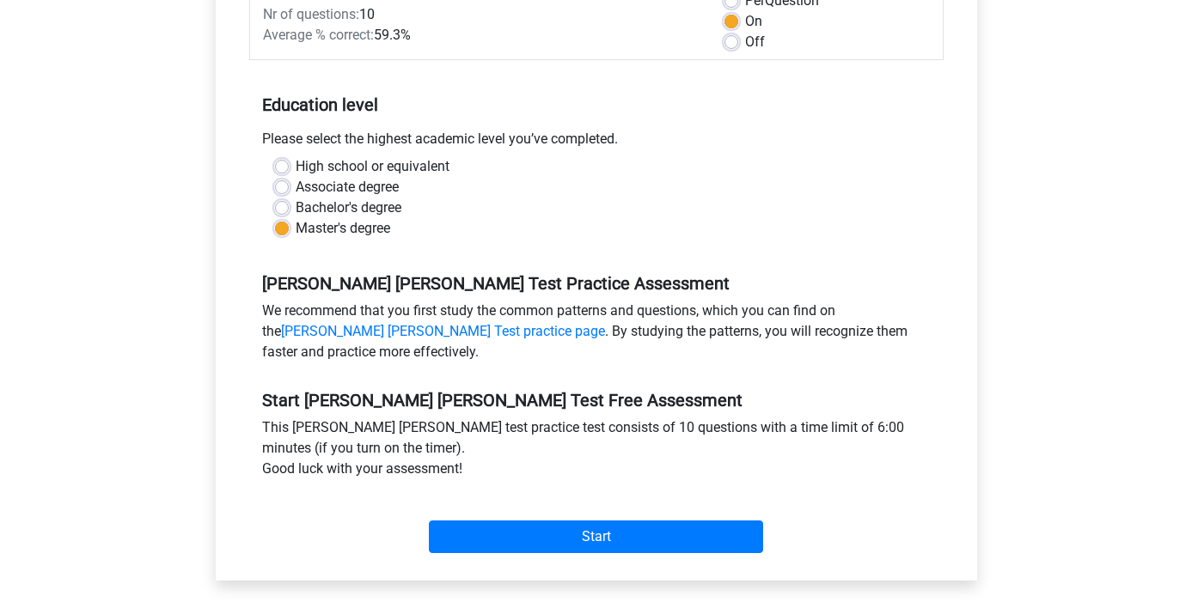
scroll to position [332, 0]
